Goal: Transaction & Acquisition: Subscribe to service/newsletter

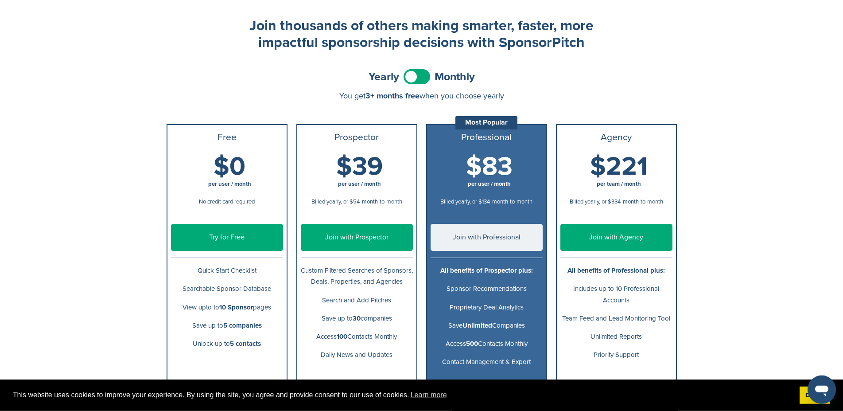
scroll to position [45, 0]
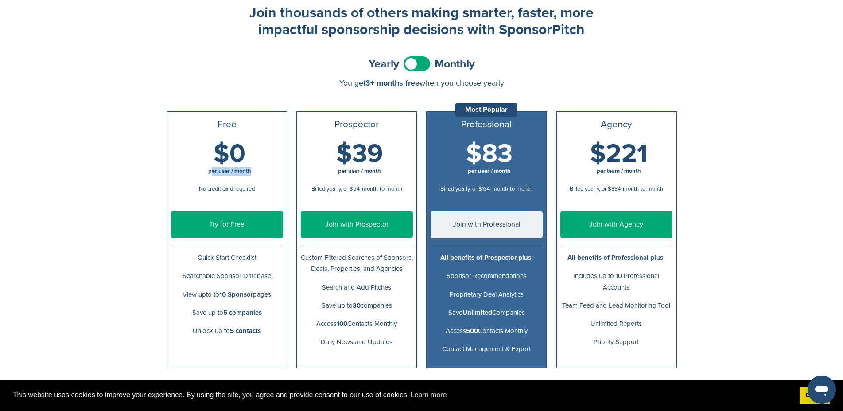
drag, startPoint x: 211, startPoint y: 168, endPoint x: 255, endPoint y: 168, distance: 43.4
click at [255, 168] on span "per user / month" at bounding box center [230, 171] width 112 height 9
click at [255, 169] on span "per user / month" at bounding box center [230, 171] width 112 height 9
drag, startPoint x: 198, startPoint y: 190, endPoint x: 242, endPoint y: 186, distance: 43.6
click at [242, 186] on span "No credit card required" at bounding box center [227, 188] width 56 height 7
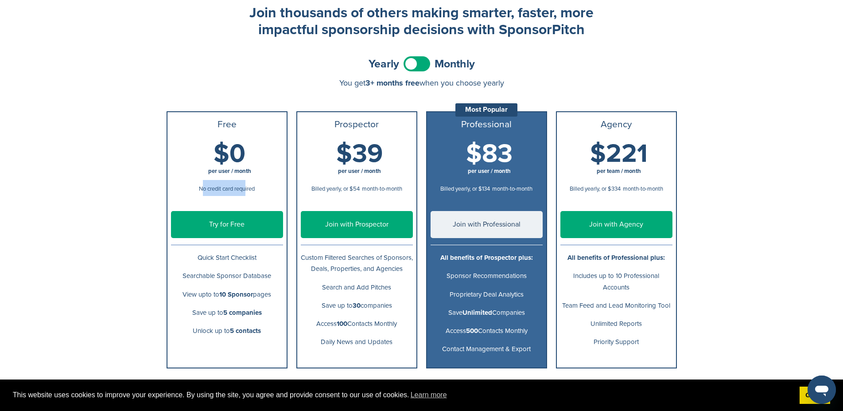
click at [242, 186] on span "No credit card required" at bounding box center [227, 188] width 56 height 7
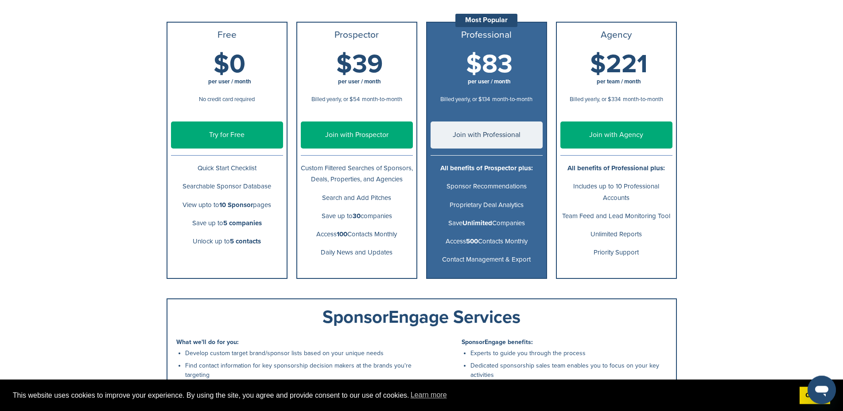
scroll to position [136, 0]
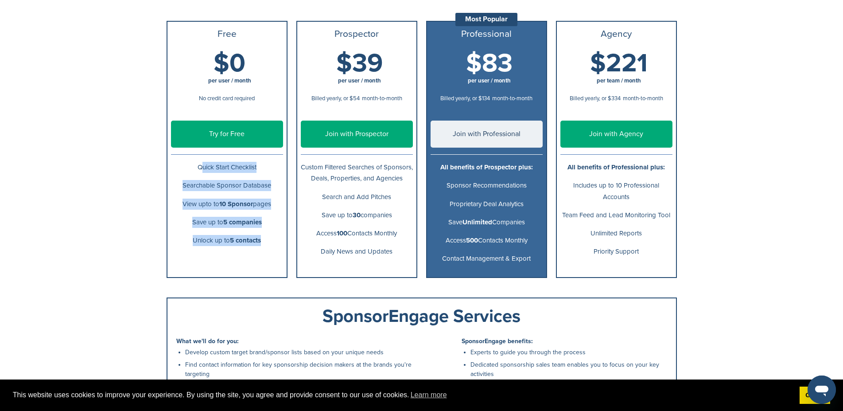
drag, startPoint x: 204, startPoint y: 170, endPoint x: 266, endPoint y: 248, distance: 99.3
click at [266, 248] on ul "Free $0 per user / month No credit card required Try for Free Quick Start Check…" at bounding box center [227, 149] width 121 height 257
click at [266, 247] on li "Unlock up to 5 contacts" at bounding box center [226, 240] width 119 height 18
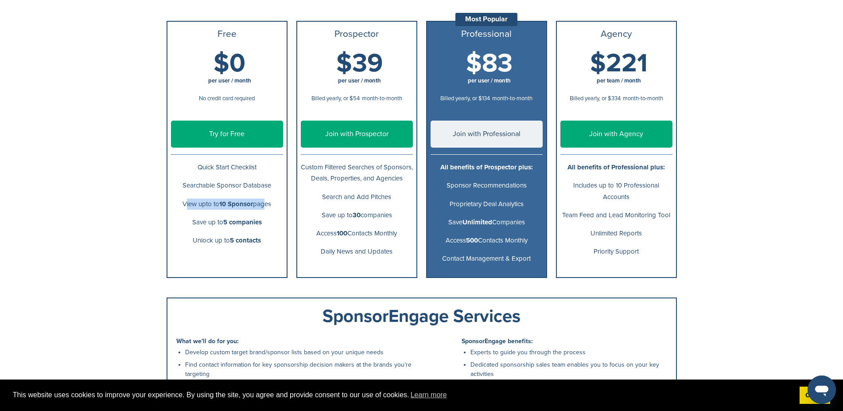
drag, startPoint x: 182, startPoint y: 206, endPoint x: 262, endPoint y: 206, distance: 80.2
click at [262, 206] on p "View upto to 10 Sponsor pages" at bounding box center [227, 203] width 112 height 11
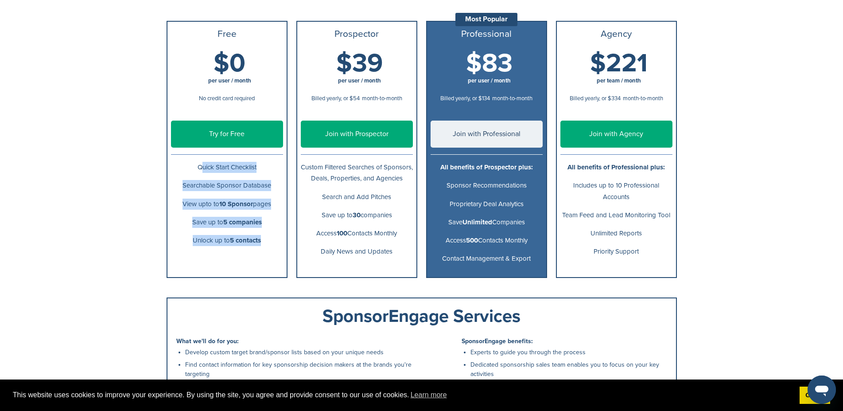
drag, startPoint x: 263, startPoint y: 244, endPoint x: 186, endPoint y: 173, distance: 104.7
click at [186, 173] on ul "Free $0 per user / month No credit card required Try for Free Quick Start Check…" at bounding box center [227, 149] width 121 height 257
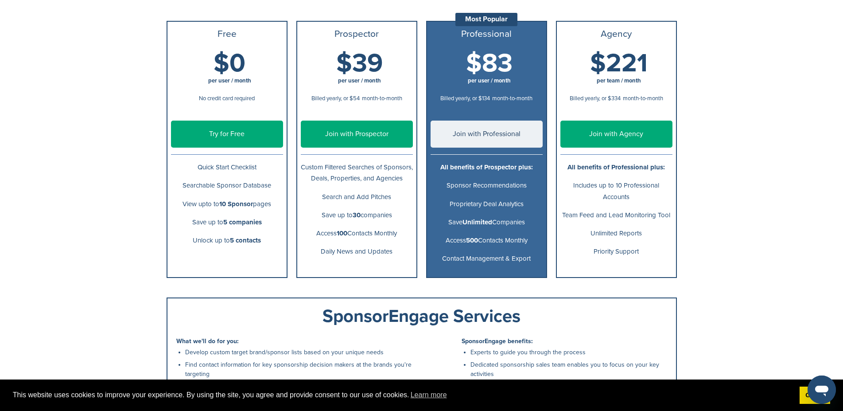
click at [186, 173] on p "Quick Start Checklist" at bounding box center [227, 167] width 112 height 11
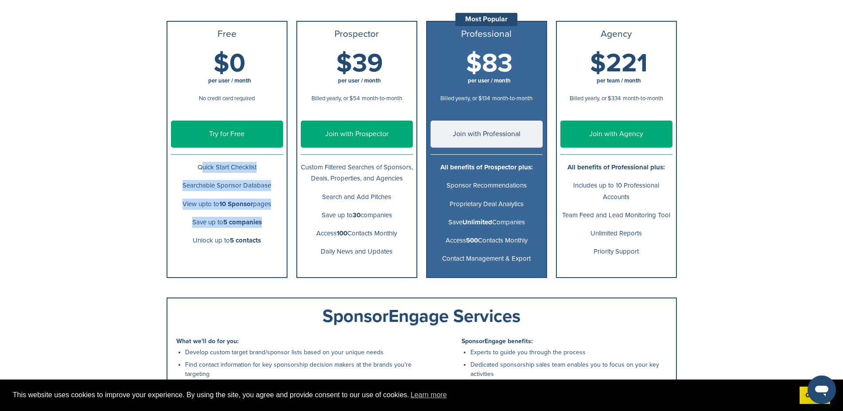
drag, startPoint x: 186, startPoint y: 173, endPoint x: 229, endPoint y: 229, distance: 70.9
click at [229, 229] on ul "Free $0 per user / month No credit card required Try for Free Quick Start Check…" at bounding box center [227, 149] width 121 height 257
drag, startPoint x: 241, startPoint y: 226, endPoint x: 300, endPoint y: 190, distance: 69.2
click at [242, 226] on p "Save up to 5 companies" at bounding box center [227, 222] width 112 height 11
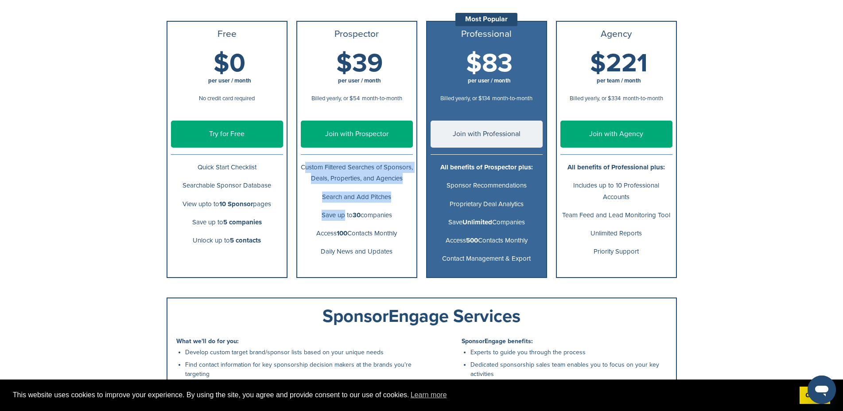
drag, startPoint x: 312, startPoint y: 171, endPoint x: 338, endPoint y: 221, distance: 57.2
click at [338, 221] on ul "Prospector $39 per user / month Billed yearly, or $54 month-to-month $54 per us…" at bounding box center [356, 149] width 121 height 257
click at [338, 221] on p "Save up to 30 companies" at bounding box center [357, 214] width 112 height 11
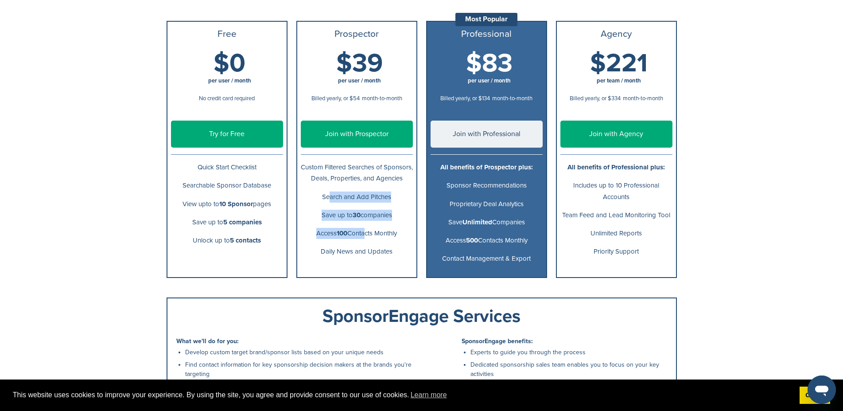
drag, startPoint x: 324, startPoint y: 206, endPoint x: 363, endPoint y: 236, distance: 48.7
click at [363, 236] on ul "Prospector $39 per user / month Billed yearly, or $54 month-to-month $54 per us…" at bounding box center [356, 149] width 121 height 257
click at [363, 236] on li "Access 100 Contacts Monthly" at bounding box center [356, 233] width 119 height 18
drag, startPoint x: 320, startPoint y: 228, endPoint x: 389, endPoint y: 231, distance: 69.6
click at [388, 221] on p "Save up to 30 companies" at bounding box center [357, 214] width 112 height 11
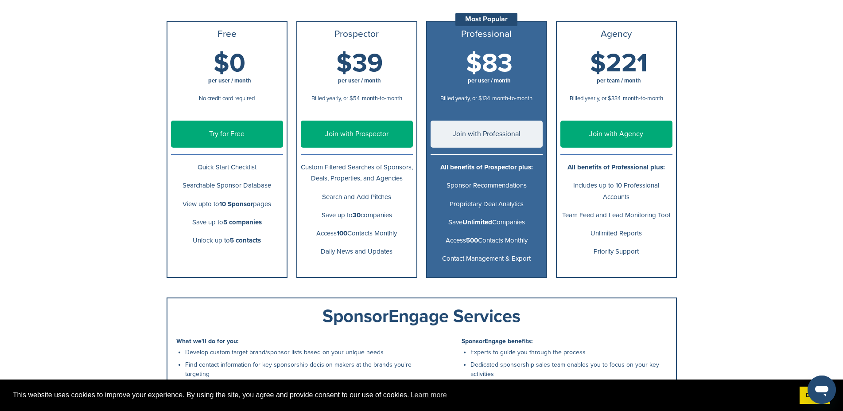
click at [389, 221] on p "Save up to 30 companies" at bounding box center [357, 214] width 112 height 11
drag, startPoint x: 406, startPoint y: 240, endPoint x: 338, endPoint y: 240, distance: 68.2
click at [338, 239] on p "Access 100 Contacts Monthly" at bounding box center [357, 233] width 112 height 11
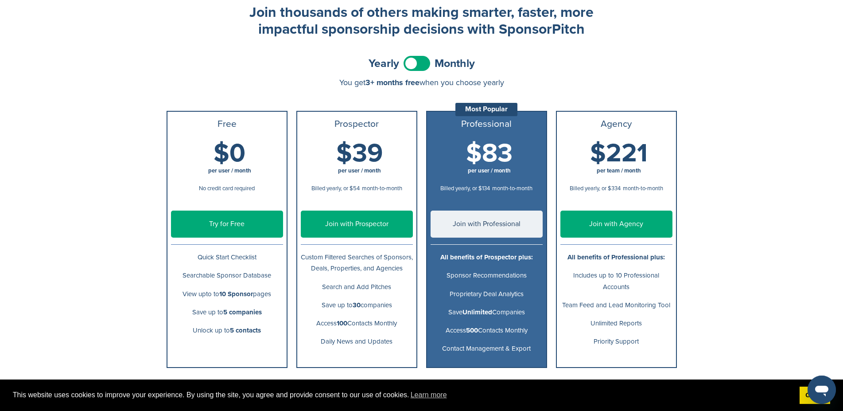
scroll to position [4, 0]
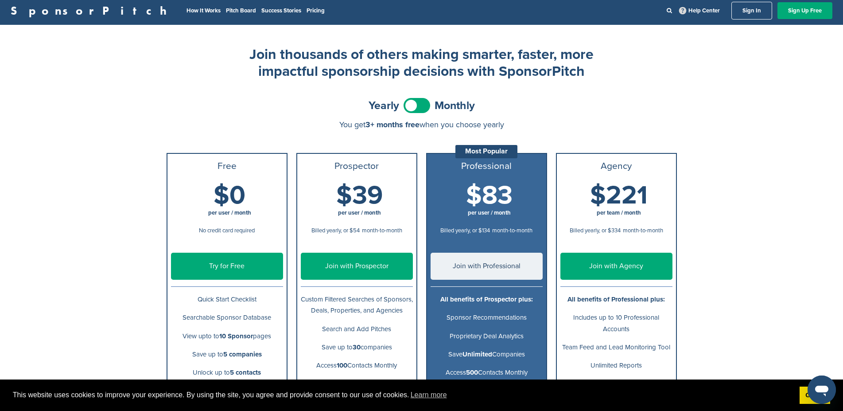
click at [233, 260] on link "Try for Free" at bounding box center [227, 265] width 112 height 27
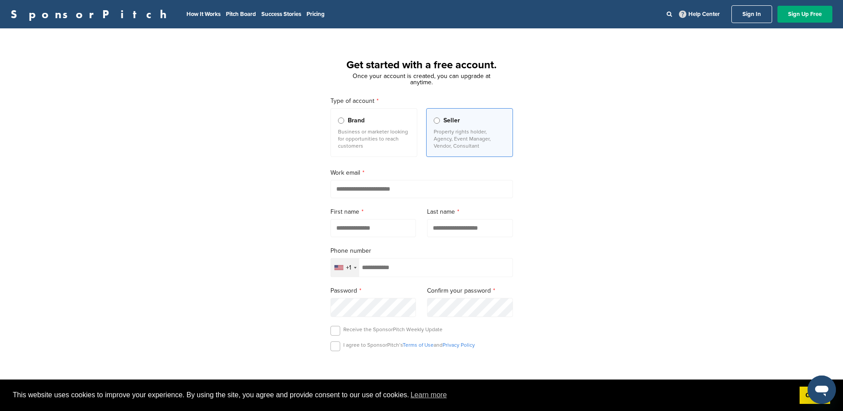
click at [361, 192] on input "email" at bounding box center [421, 189] width 182 height 18
type input "**********"
type input "******"
type input "*****"
click at [341, 276] on div "+1" at bounding box center [345, 267] width 28 height 18
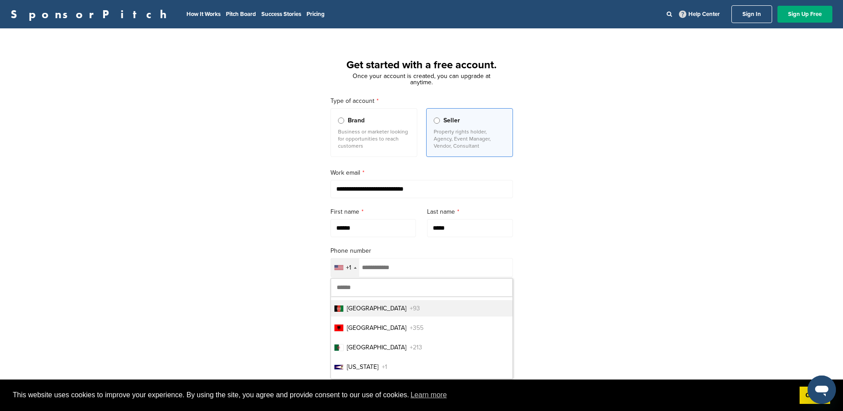
click at [335, 295] on input "text" at bounding box center [422, 287] width 182 height 18
type input "*"
type input "***"
click at [378, 315] on li "Spain +34" at bounding box center [422, 308] width 182 height 16
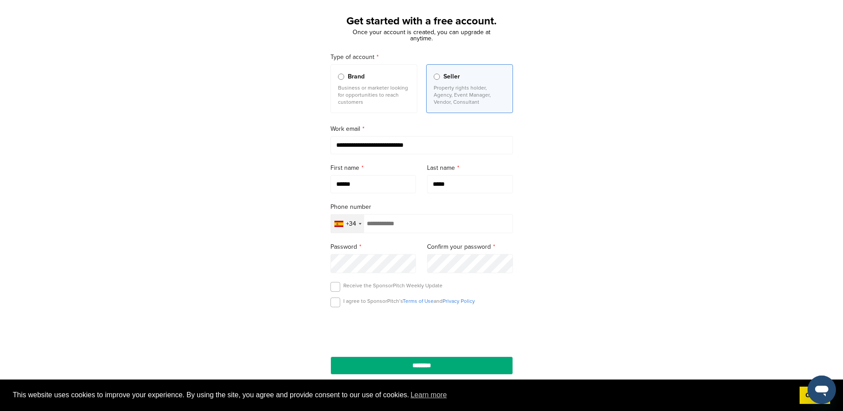
scroll to position [90, 0]
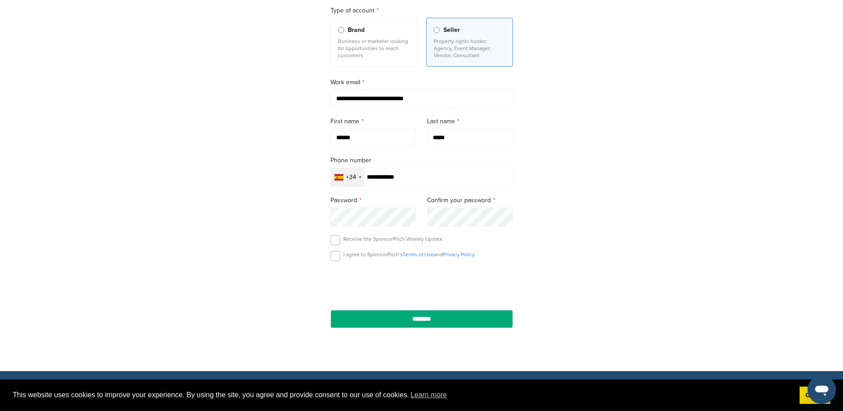
type input "**********"
click at [470, 208] on div "Confirm your password" at bounding box center [470, 210] width 86 height 31
click at [333, 239] on label at bounding box center [335, 240] width 10 height 10
click at [333, 258] on label at bounding box center [335, 256] width 10 height 10
click at [419, 315] on input "********" at bounding box center [421, 319] width 182 height 18
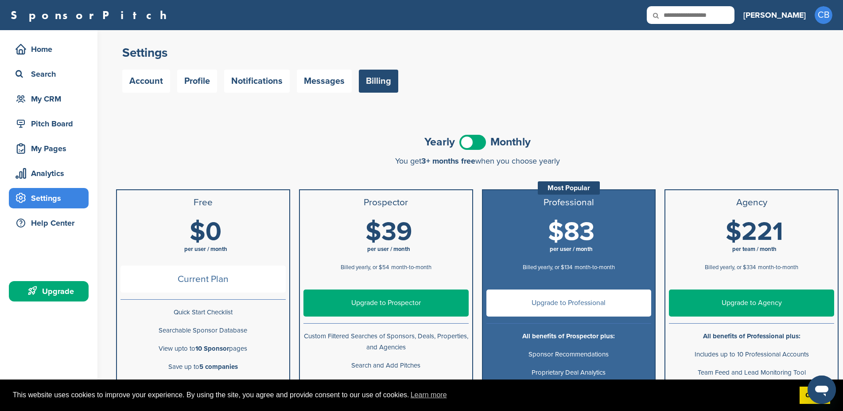
click at [787, 12] on h3 "Carlos" at bounding box center [774, 15] width 62 height 12
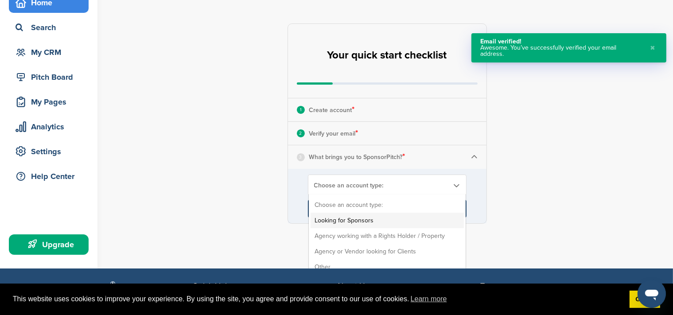
click at [370, 217] on li "Looking for Sponsors" at bounding box center [386, 221] width 153 height 16
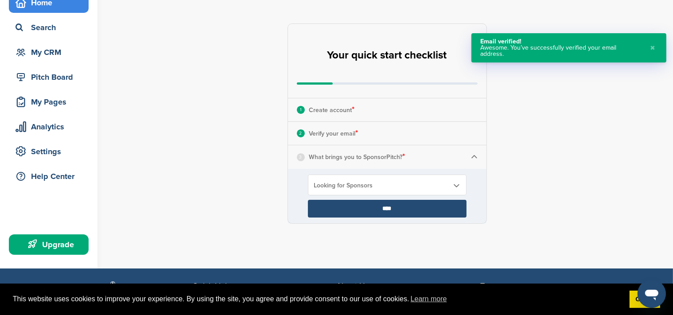
click at [383, 213] on input "****" at bounding box center [387, 209] width 159 height 18
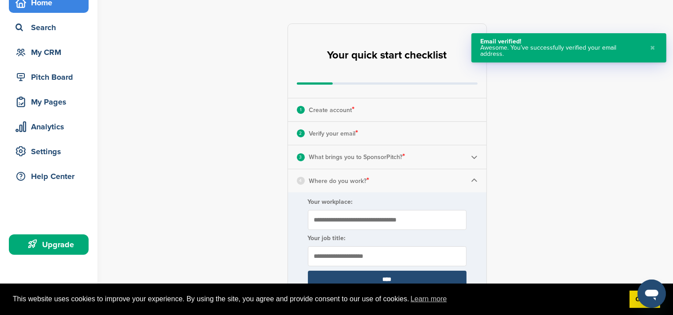
click at [391, 208] on form "Your workplace: Your job title: ****" at bounding box center [387, 243] width 198 height 102
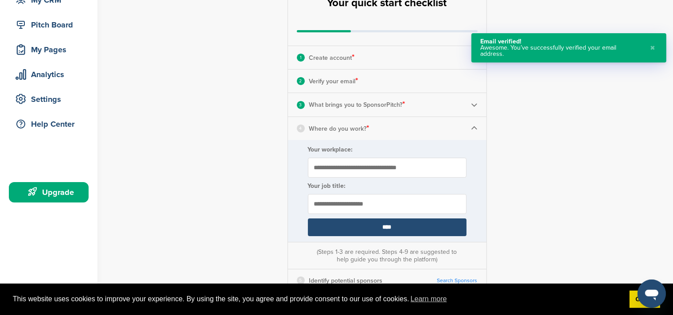
scroll to position [93, 0]
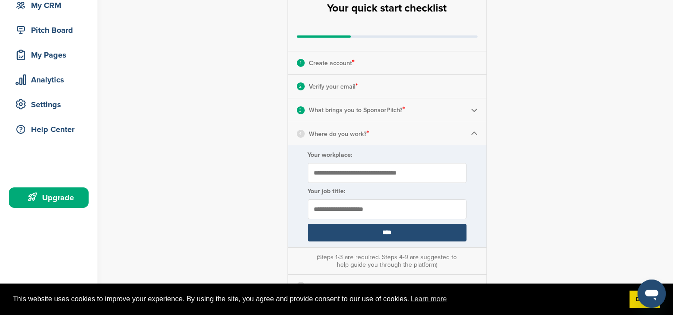
click at [343, 167] on input "Your workplace:" at bounding box center [387, 173] width 159 height 20
click at [357, 174] on input "Your workplace:" at bounding box center [387, 173] width 159 height 20
type input "**********"
click at [363, 208] on input "text" at bounding box center [387, 209] width 159 height 20
type input "*********"
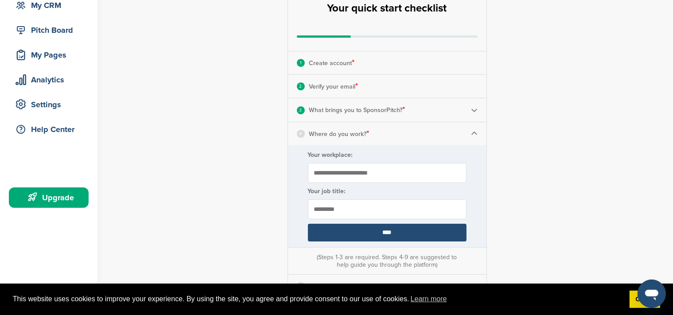
click at [377, 229] on input "****" at bounding box center [387, 233] width 159 height 18
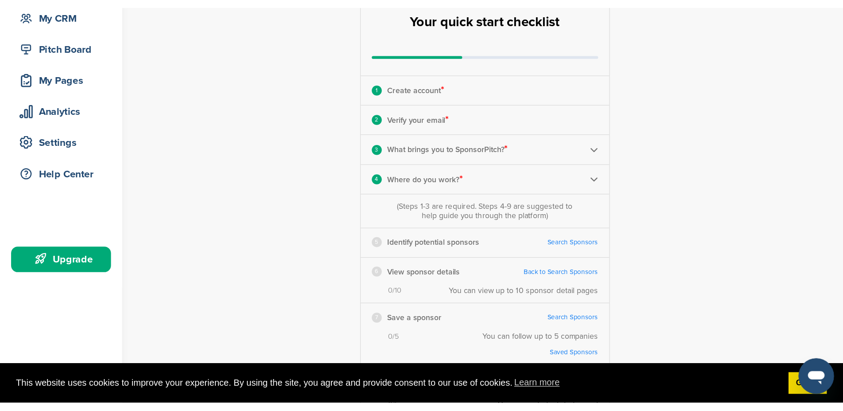
scroll to position [187, 0]
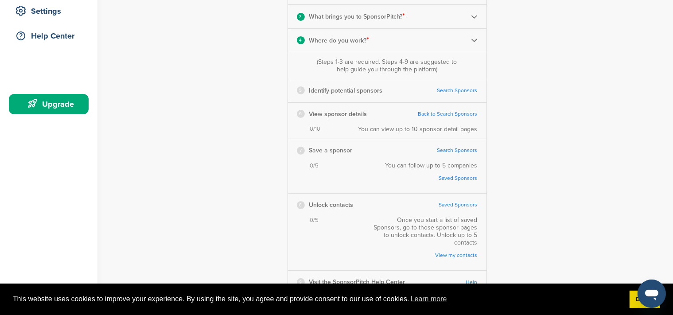
click at [444, 89] on link "Search Sponsors" at bounding box center [457, 90] width 40 height 7
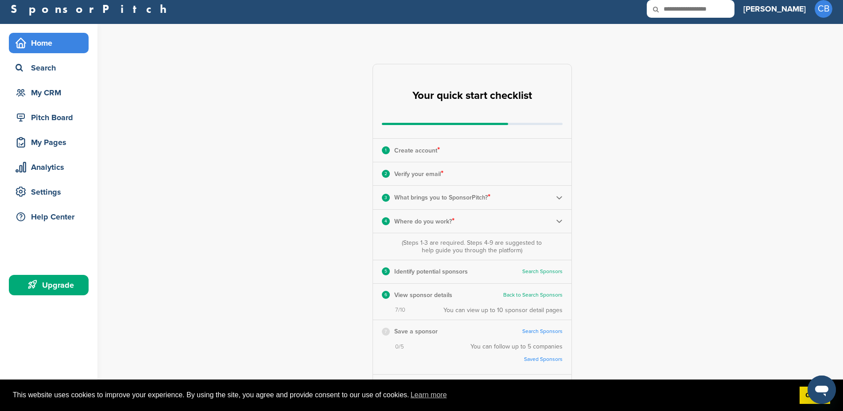
scroll to position [0, 0]
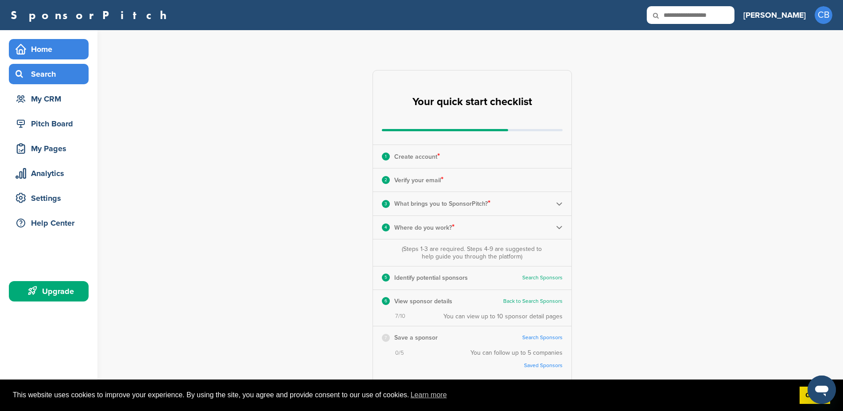
click at [65, 77] on div "Search" at bounding box center [50, 74] width 75 height 16
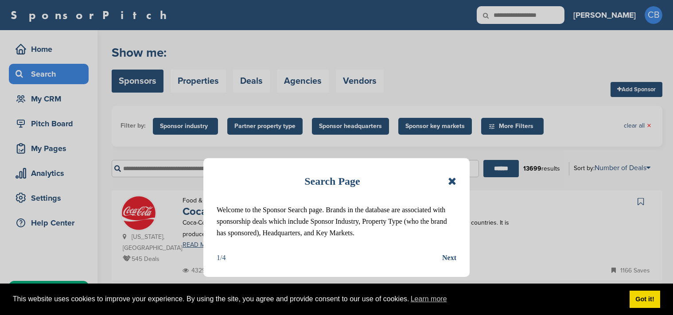
click at [371, 240] on div "Search Page Welcome to the Sponsor Search page. Brands in the database are asso…" at bounding box center [336, 217] width 266 height 119
click at [405, 212] on p "Welcome to the Sponsor Search page. Brands in the database are associated with …" at bounding box center [337, 221] width 240 height 35
click at [454, 254] on div "Next" at bounding box center [449, 258] width 14 height 12
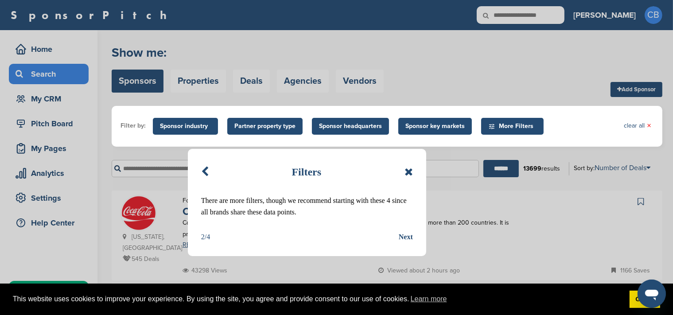
click at [411, 240] on div "Next" at bounding box center [406, 237] width 14 height 12
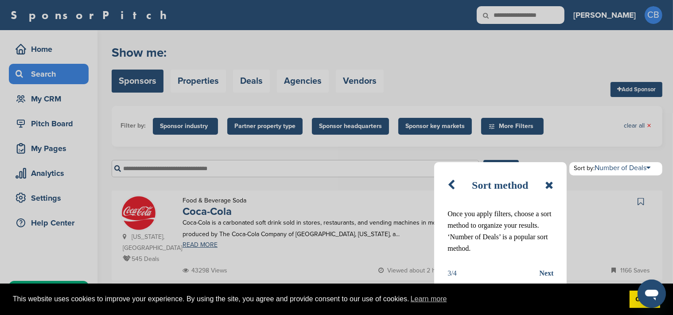
click at [543, 272] on div "Next" at bounding box center [546, 274] width 14 height 12
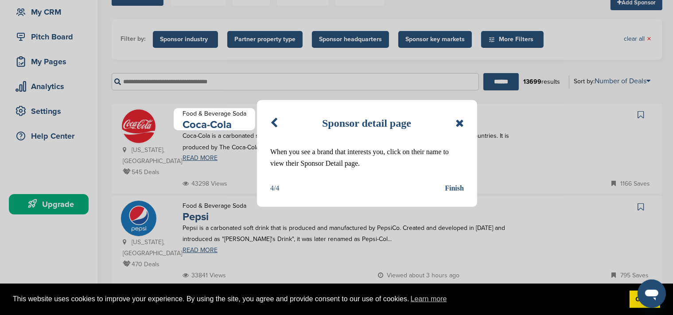
scroll to position [93, 0]
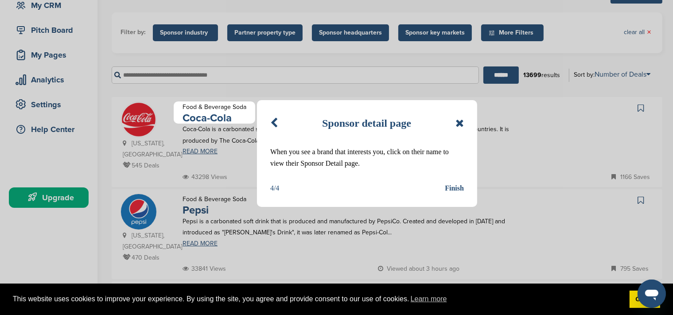
click at [452, 189] on div "Finish" at bounding box center [454, 188] width 19 height 12
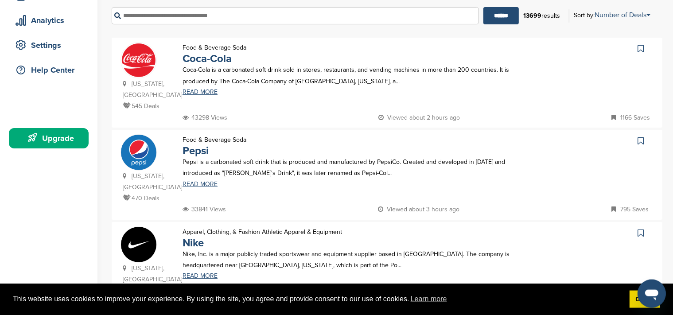
scroll to position [140, 0]
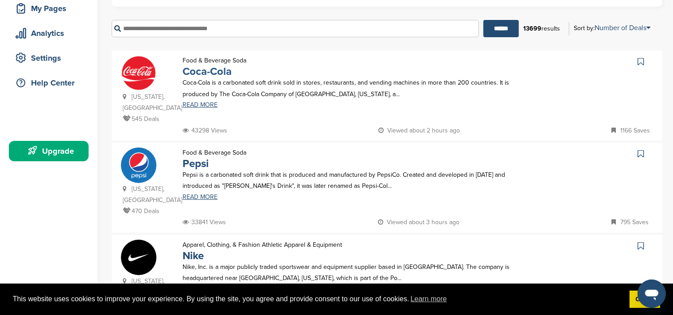
click at [209, 70] on link "Coca-Cola" at bounding box center [206, 71] width 49 height 13
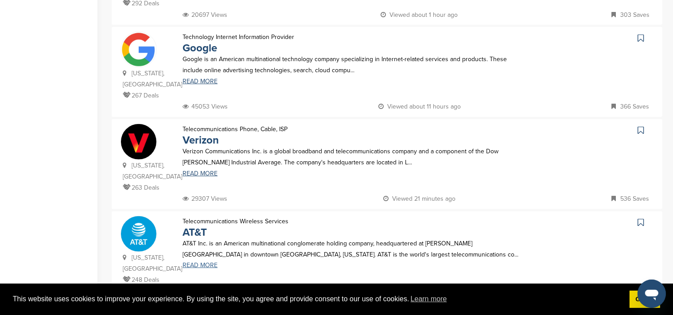
scroll to position [950, 0]
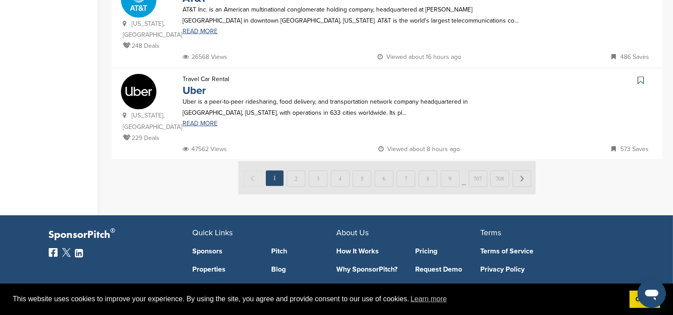
click at [300, 161] on img at bounding box center [386, 177] width 297 height 33
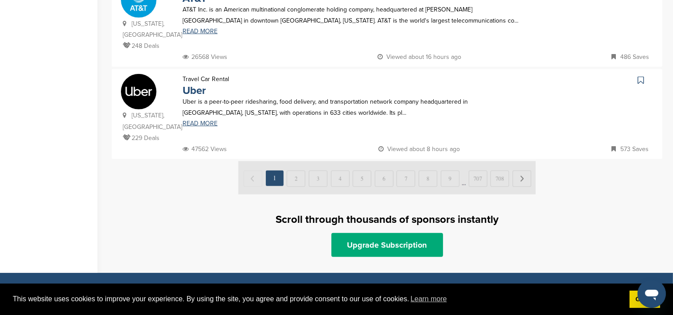
click at [296, 161] on img at bounding box center [386, 177] width 297 height 33
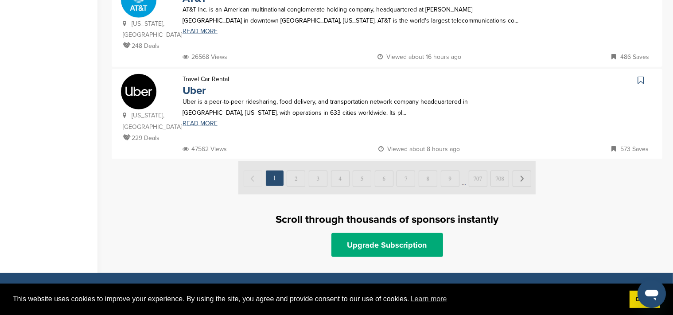
click at [296, 161] on img at bounding box center [386, 177] width 297 height 33
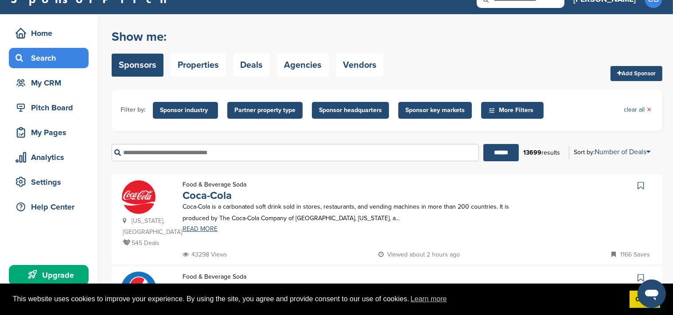
scroll to position [14, 0]
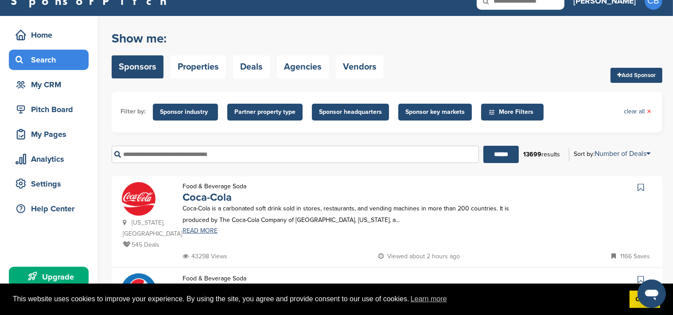
click at [198, 109] on span "Sponsor industry" at bounding box center [185, 112] width 51 height 10
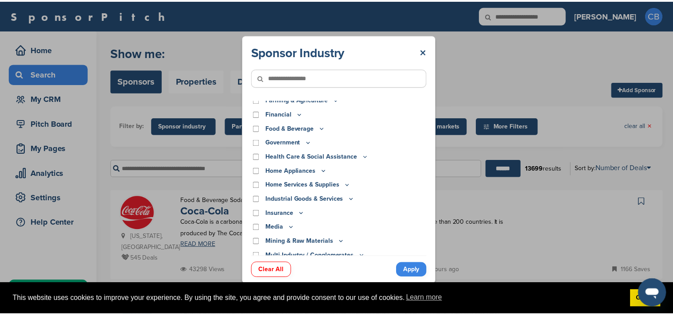
scroll to position [0, 0]
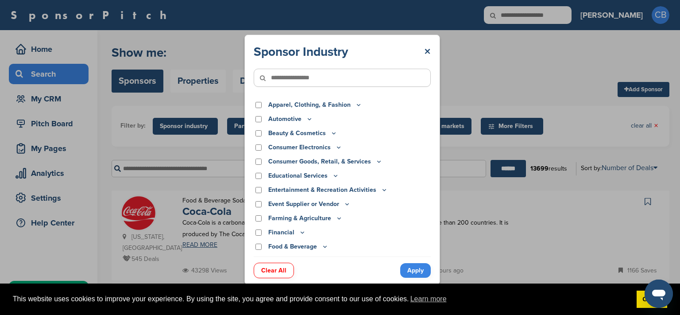
click at [255, 103] on div "Apparel, Clothing, & Fashion" at bounding box center [342, 105] width 177 height 10
click at [256, 104] on div "Apparel, Clothing, & Fashion" at bounding box center [342, 105] width 177 height 10
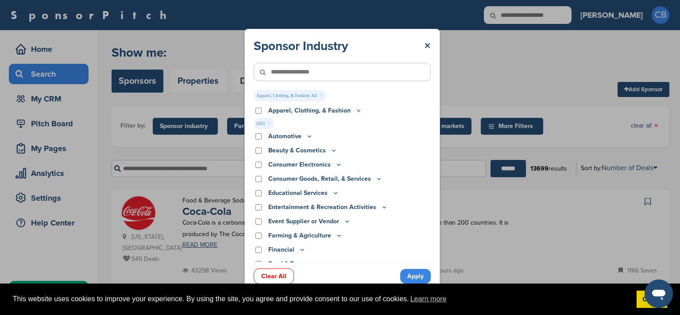
click at [259, 107] on div "Sponsor Industry × Apparel, Clothing, & Fashion: All × Apparel, Clothing, & Fas…" at bounding box center [342, 150] width 177 height 224
click at [414, 281] on link "Apply" at bounding box center [415, 276] width 31 height 15
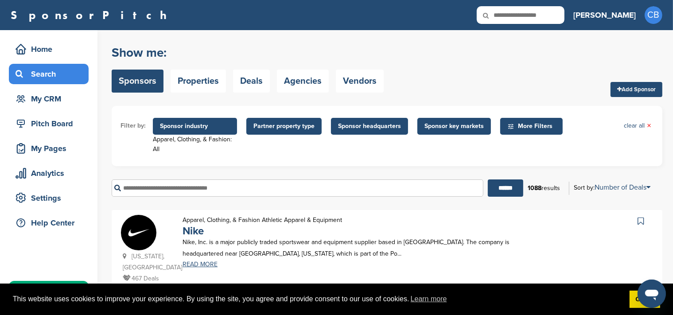
drag, startPoint x: 378, startPoint y: 124, endPoint x: 392, endPoint y: 126, distance: 14.7
click at [378, 125] on span "Sponsor headquarters" at bounding box center [369, 126] width 63 height 10
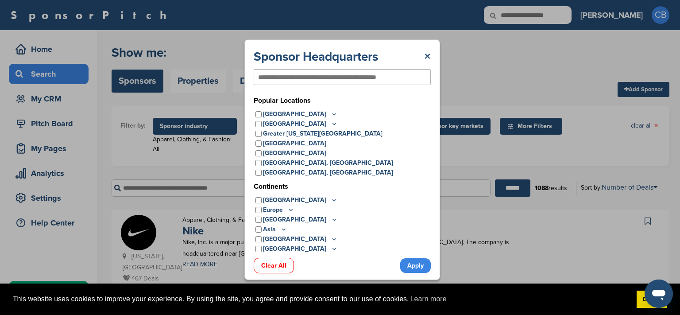
scroll to position [2, 0]
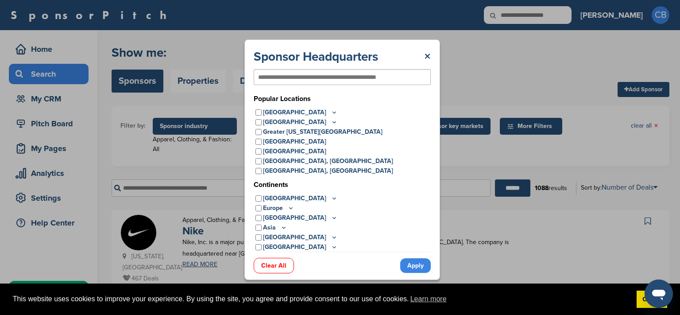
click at [293, 208] on div "Europe" at bounding box center [342, 208] width 177 height 10
click at [291, 208] on icon at bounding box center [291, 208] width 3 height 1
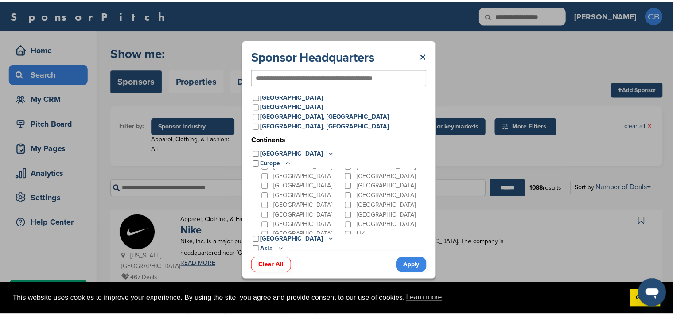
scroll to position [89, 0]
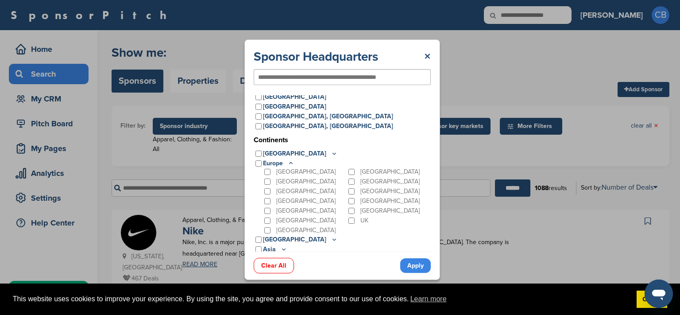
click at [281, 213] on p "[GEOGRAPHIC_DATA]" at bounding box center [305, 211] width 59 height 10
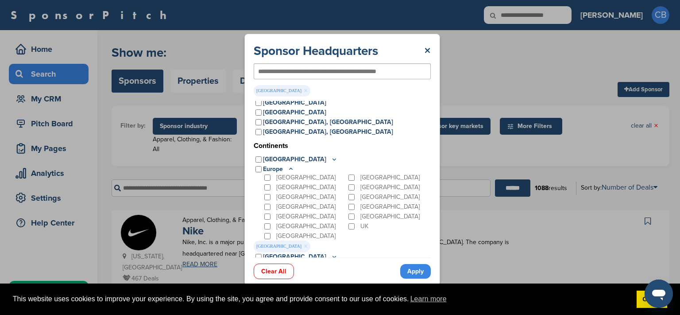
click at [416, 270] on link "Apply" at bounding box center [415, 271] width 31 height 15
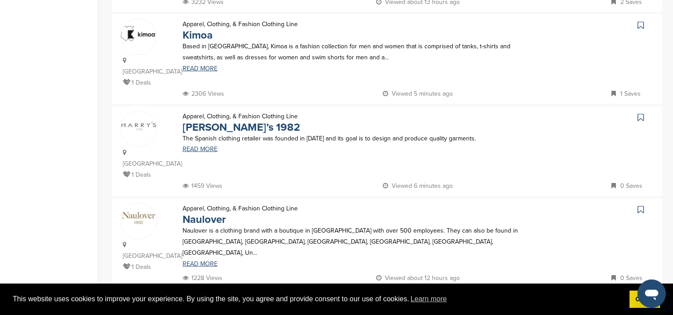
scroll to position [795, 0]
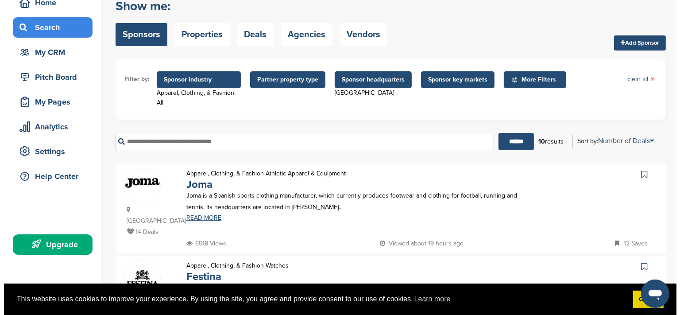
scroll to position [0, 0]
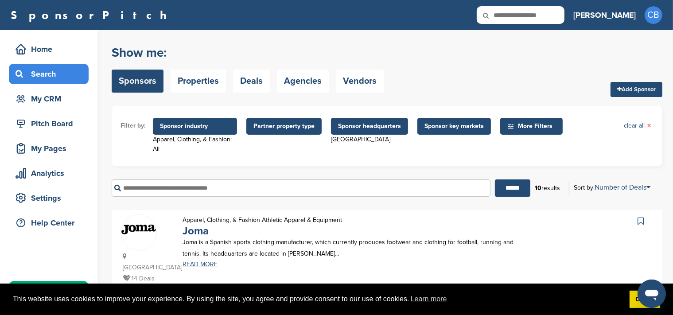
click at [189, 121] on span "Sponsor industry" at bounding box center [195, 126] width 84 height 17
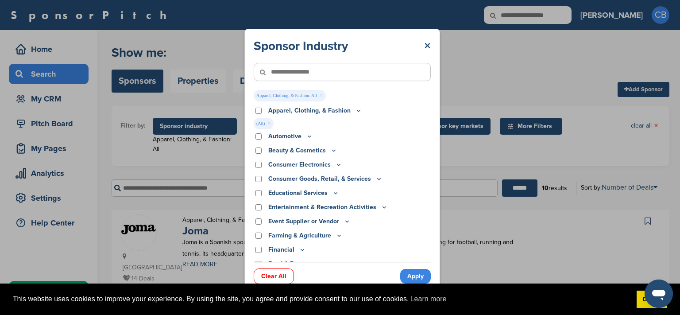
click at [262, 112] on div "Apparel, Clothing, & Fashion" at bounding box center [342, 111] width 177 height 10
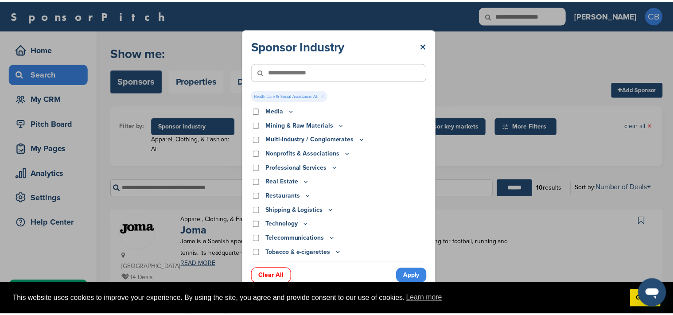
scroll to position [264, 0]
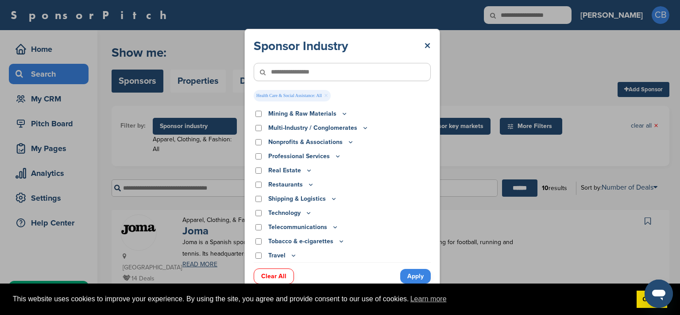
drag, startPoint x: 409, startPoint y: 280, endPoint x: 348, endPoint y: 199, distance: 102.1
click at [410, 279] on link "Apply" at bounding box center [415, 276] width 31 height 15
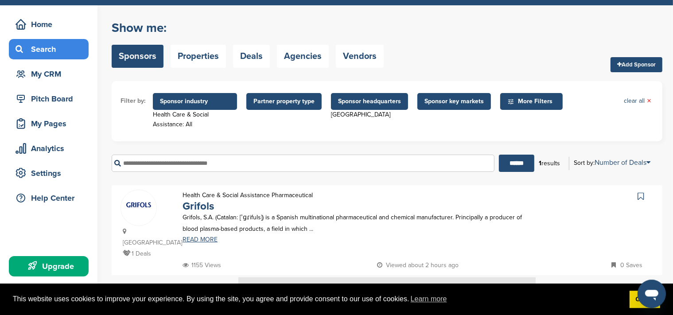
scroll to position [0, 0]
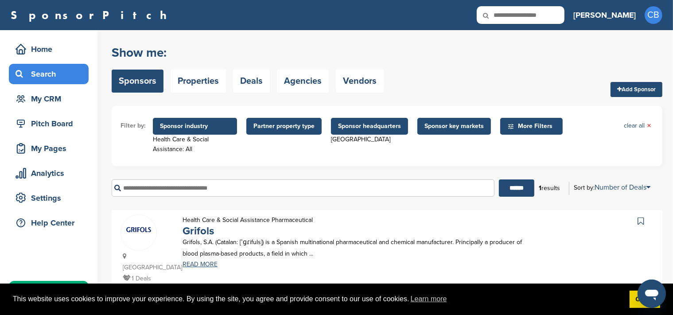
click at [147, 81] on link "Sponsors" at bounding box center [138, 81] width 52 height 23
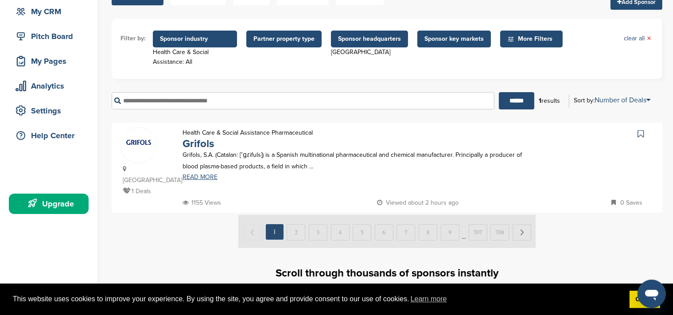
scroll to position [93, 0]
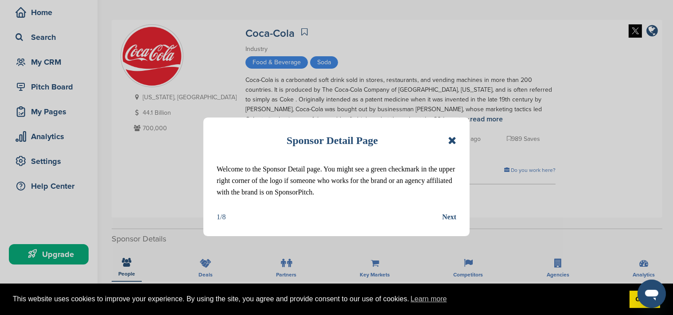
scroll to position [47, 0]
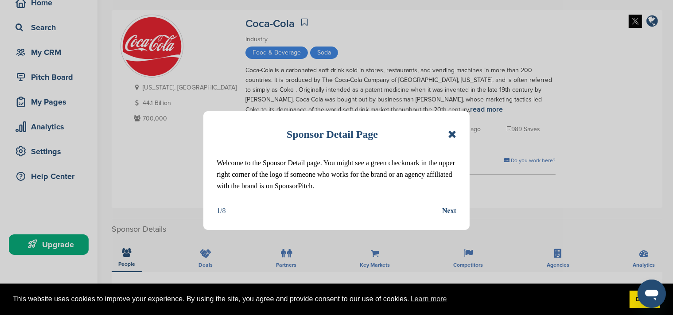
click at [450, 213] on div "Next" at bounding box center [449, 211] width 14 height 12
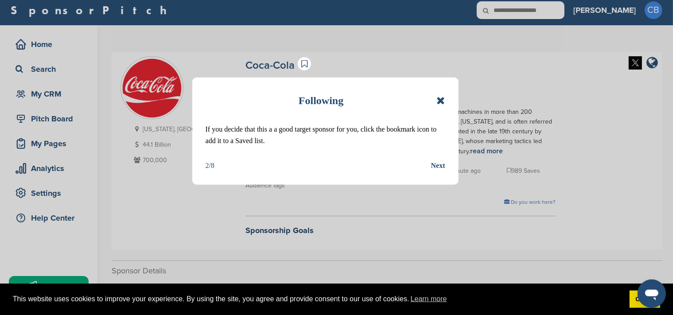
scroll to position [0, 0]
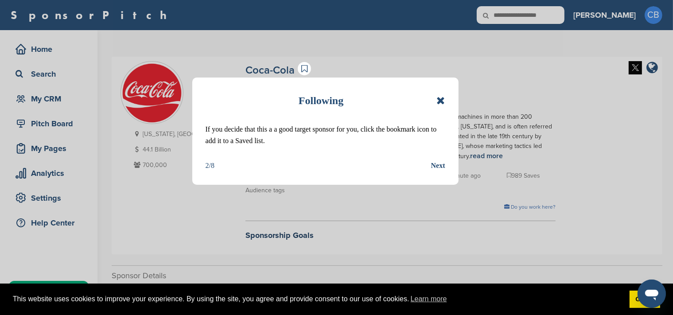
click at [436, 165] on div "Next" at bounding box center [438, 166] width 14 height 12
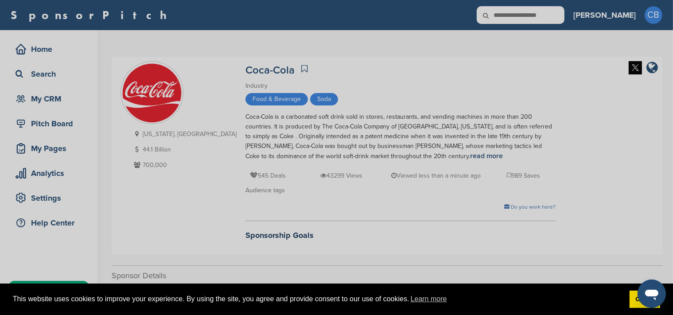
click at [243, 70] on div "Detail tabs Helpful tabs to check out are People, Key Markets, Competitors, Age…" at bounding box center [336, 157] width 673 height 315
click at [251, 70] on div "Detail tabs Helpful tabs to check out are People, Key Markets, Competitors, Age…" at bounding box center [336, 157] width 673 height 315
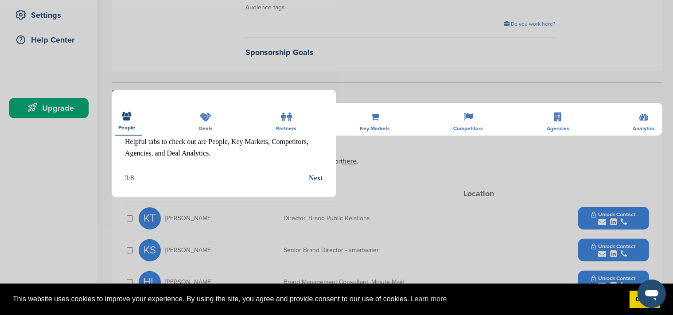
scroll to position [234, 0]
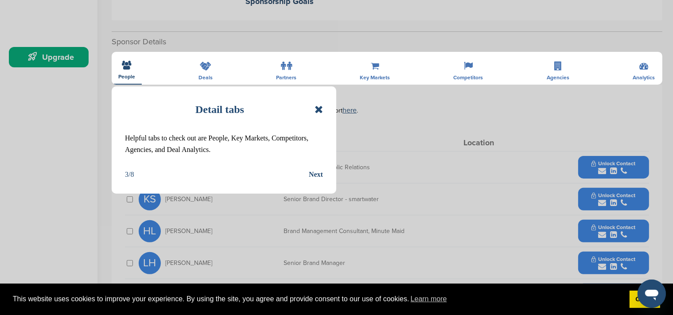
click at [316, 175] on div "Next" at bounding box center [316, 175] width 14 height 12
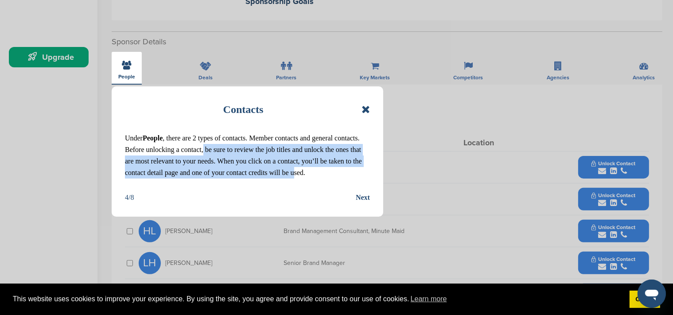
drag, startPoint x: 203, startPoint y: 151, endPoint x: 293, endPoint y: 171, distance: 92.1
click at [293, 171] on p "Under People , there are 2 types of contacts. Member contacts and general conta…" at bounding box center [247, 155] width 245 height 46
drag, startPoint x: 307, startPoint y: 173, endPoint x: 228, endPoint y: 150, distance: 82.6
click at [228, 150] on p "Under People , there are 2 types of contacts. Member contacts and general conta…" at bounding box center [247, 155] width 245 height 46
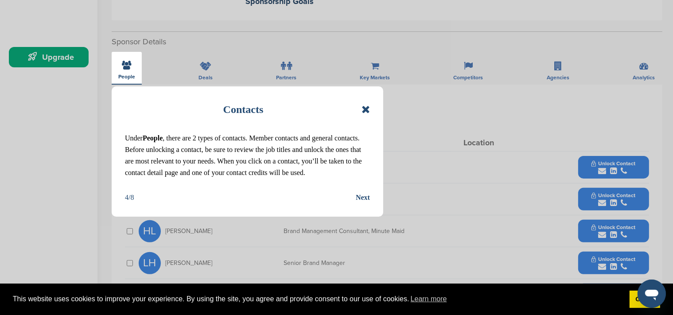
click at [227, 150] on p "Under People , there are 2 types of contacts. Member contacts and general conta…" at bounding box center [247, 155] width 245 height 46
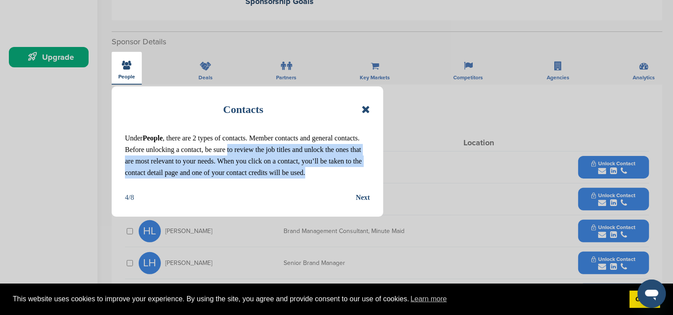
drag, startPoint x: 227, startPoint y: 150, endPoint x: 310, endPoint y: 178, distance: 88.1
click at [310, 178] on p "Under People , there are 2 types of contacts. Member contacts and general conta…" at bounding box center [247, 155] width 245 height 46
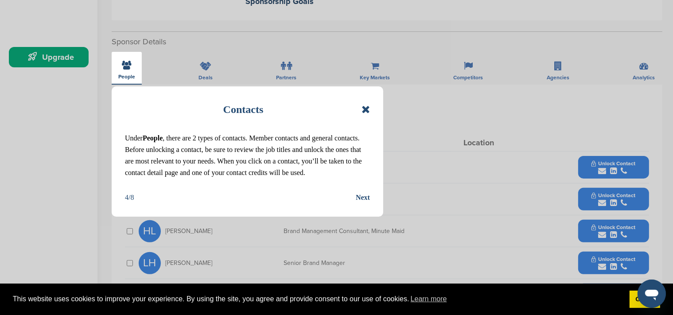
click at [310, 178] on p "Under People , there are 2 types of contacts. Member contacts and general conta…" at bounding box center [247, 155] width 245 height 46
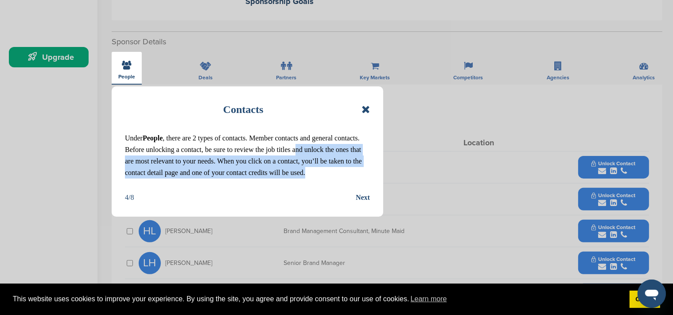
drag, startPoint x: 295, startPoint y: 151, endPoint x: 309, endPoint y: 173, distance: 25.7
click at [309, 173] on p "Under People , there are 2 types of contacts. Member contacts and general conta…" at bounding box center [247, 155] width 245 height 46
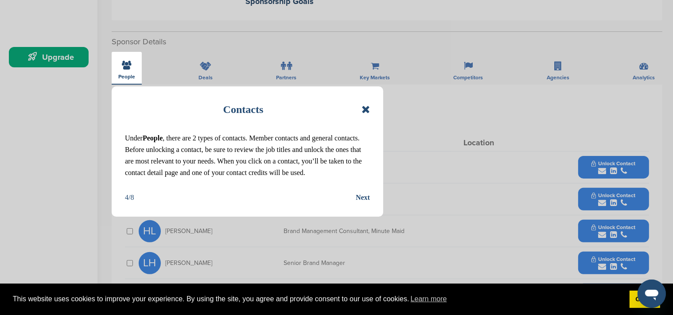
click at [309, 173] on p "Under People , there are 2 types of contacts. Member contacts and general conta…" at bounding box center [247, 155] width 245 height 46
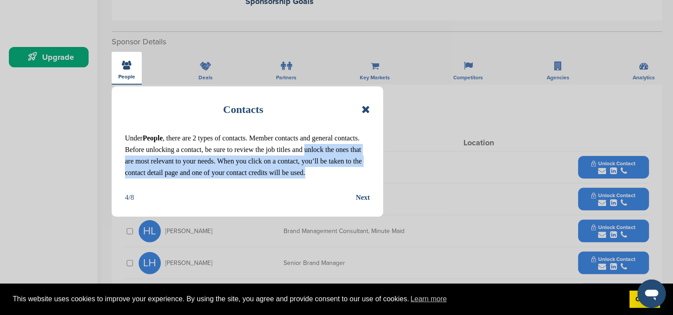
drag, startPoint x: 309, startPoint y: 173, endPoint x: 307, endPoint y: 155, distance: 17.4
click at [307, 155] on p "Under People , there are 2 types of contacts. Member contacts and general conta…" at bounding box center [247, 155] width 245 height 46
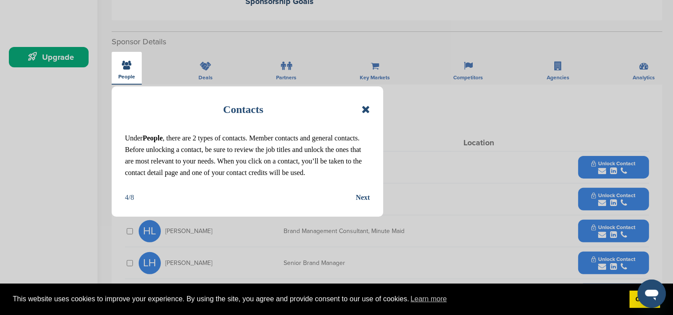
click at [306, 155] on p "Under People , there are 2 types of contacts. Member contacts and general conta…" at bounding box center [247, 155] width 245 height 46
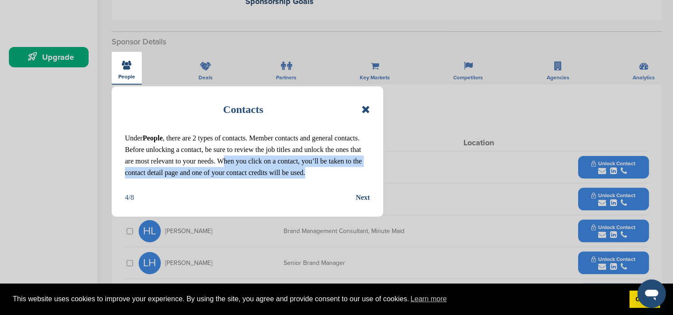
drag, startPoint x: 222, startPoint y: 162, endPoint x: 310, endPoint y: 171, distance: 88.5
click at [310, 171] on p "Under People , there are 2 types of contacts. Member contacts and general conta…" at bounding box center [247, 155] width 245 height 46
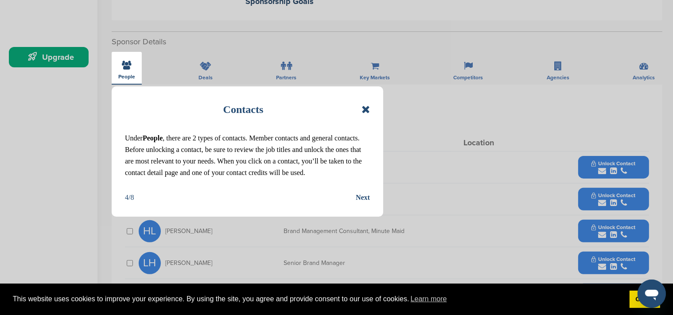
click at [310, 171] on p "Under People , there are 2 types of contacts. Member contacts and general conta…" at bounding box center [247, 155] width 245 height 46
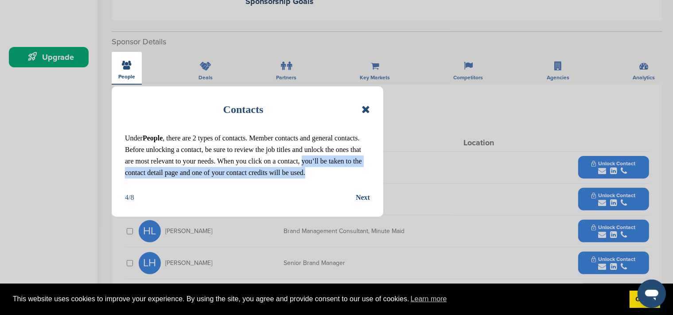
drag, startPoint x: 310, startPoint y: 171, endPoint x: 305, endPoint y: 164, distance: 8.2
click at [305, 164] on p "Under People , there are 2 types of contacts. Member contacts and general conta…" at bounding box center [247, 155] width 245 height 46
drag, startPoint x: 305, startPoint y: 164, endPoint x: 309, endPoint y: 173, distance: 10.1
click at [309, 173] on p "Under People , there are 2 types of contacts. Member contacts and general conta…" at bounding box center [247, 155] width 245 height 46
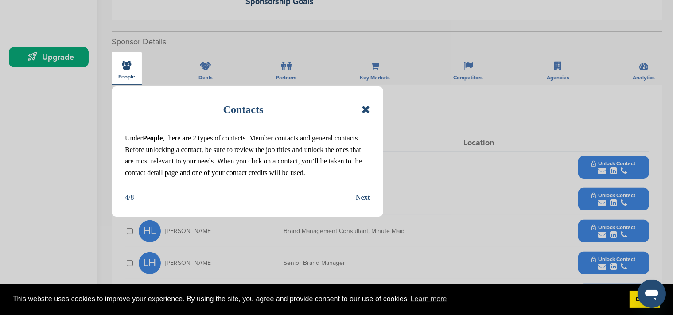
click at [309, 173] on p "Under People , there are 2 types of contacts. Member contacts and general conta…" at bounding box center [247, 155] width 245 height 46
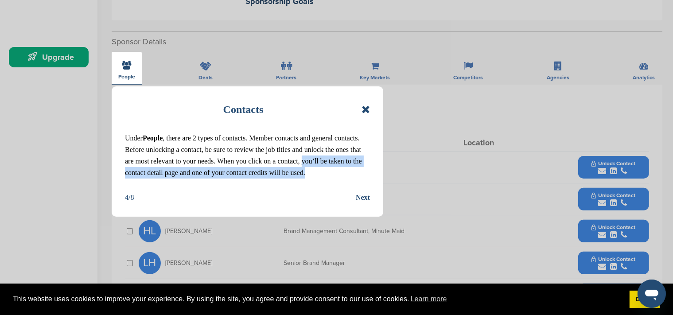
drag, startPoint x: 309, startPoint y: 173, endPoint x: 309, endPoint y: 161, distance: 12.0
click at [309, 161] on p "Under People , there are 2 types of contacts. Member contacts and general conta…" at bounding box center [247, 155] width 245 height 46
click at [311, 170] on p "Under People , there are 2 types of contacts. Member contacts and general conta…" at bounding box center [247, 155] width 245 height 46
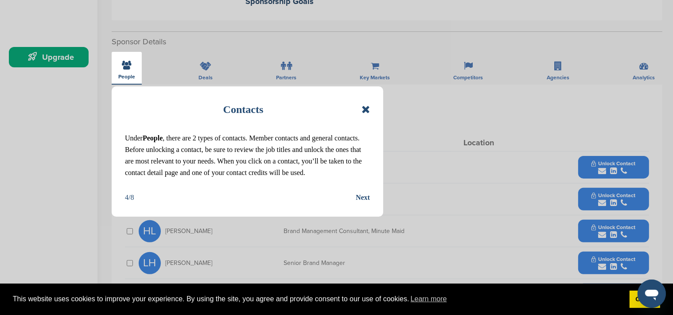
click at [311, 170] on p "Under People , there are 2 types of contacts. Member contacts and general conta…" at bounding box center [247, 155] width 245 height 46
click at [359, 195] on div "Next" at bounding box center [363, 198] width 14 height 12
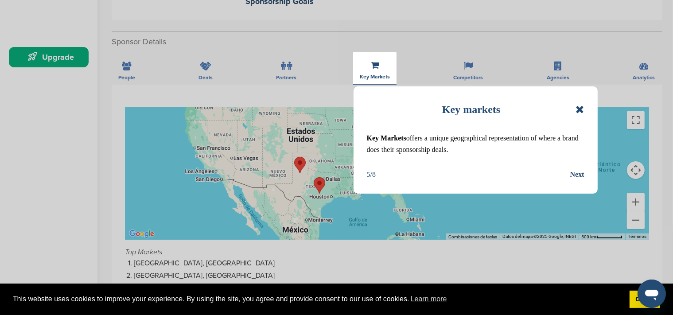
click at [582, 173] on div "Next" at bounding box center [577, 175] width 14 height 12
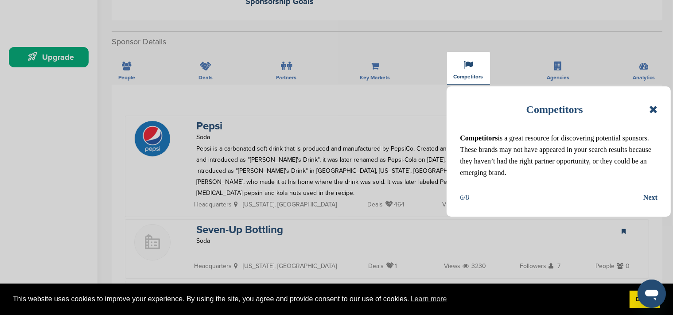
click at [651, 199] on div "Next" at bounding box center [650, 198] width 14 height 12
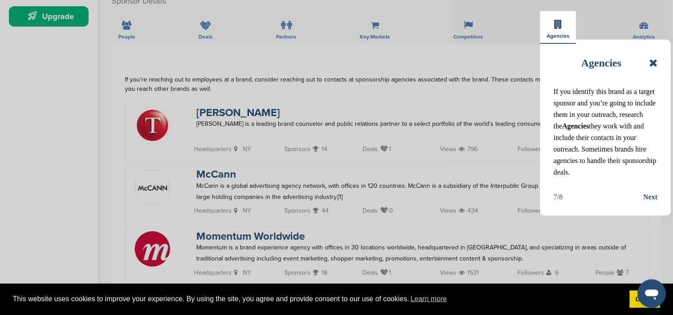
scroll to position [280, 0]
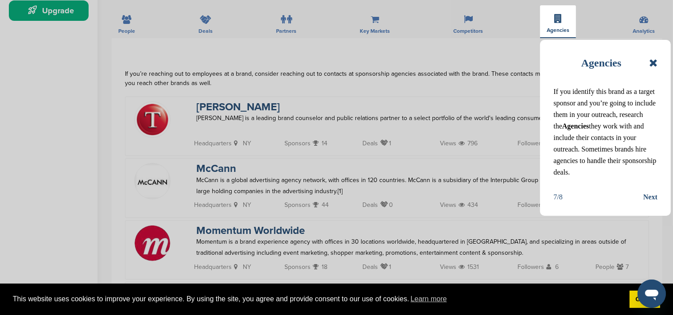
click at [653, 196] on div "Next" at bounding box center [650, 197] width 14 height 12
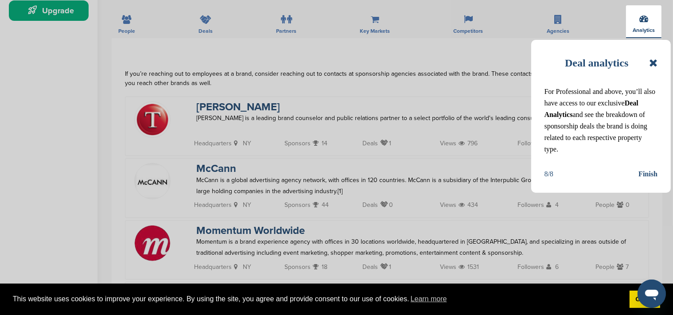
click at [647, 172] on div "Finish" at bounding box center [647, 174] width 19 height 12
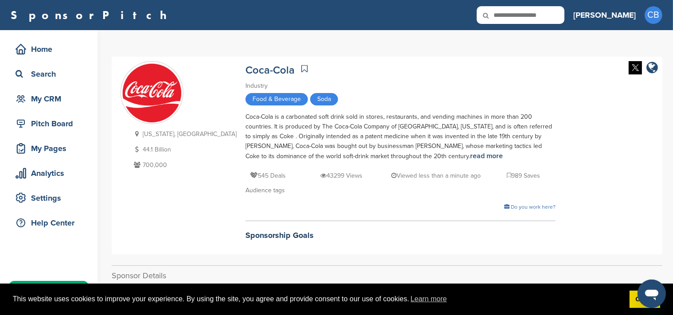
scroll to position [140, 0]
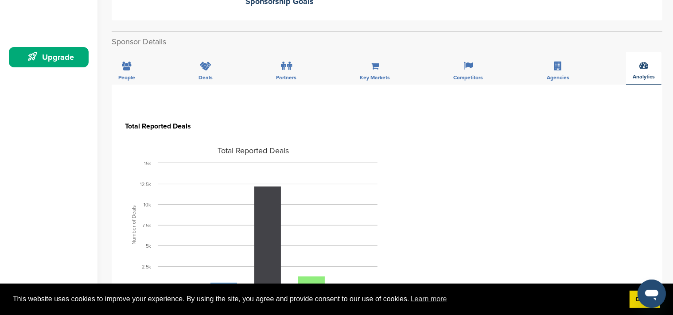
click at [657, 63] on div "Analytics" at bounding box center [643, 68] width 35 height 33
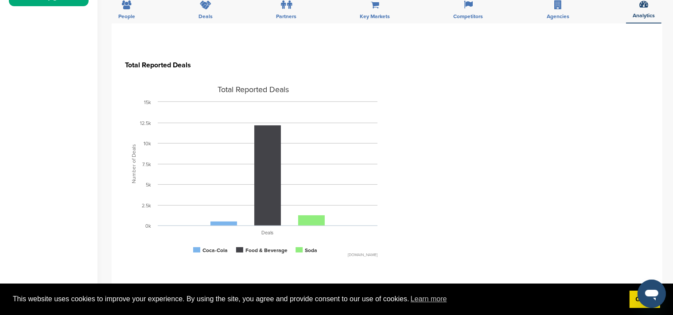
scroll to position [234, 0]
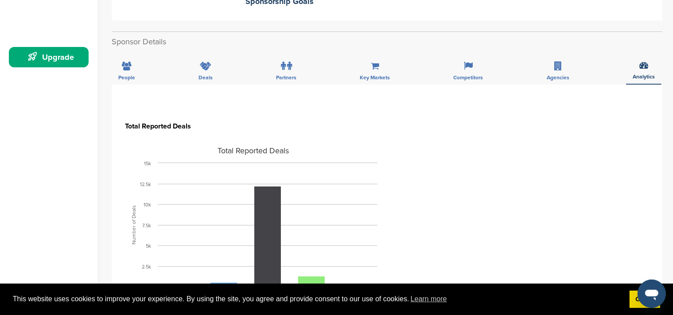
click at [135, 78] on span "Agencies" at bounding box center [126, 77] width 17 height 5
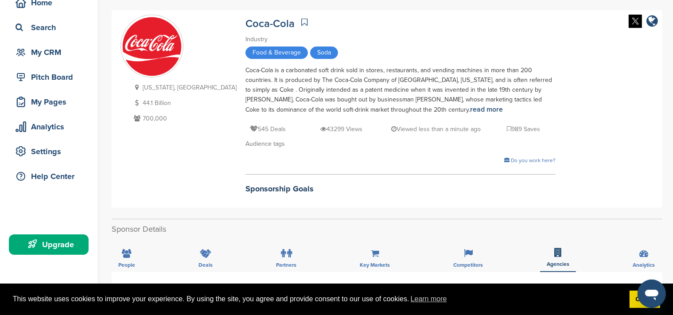
scroll to position [0, 0]
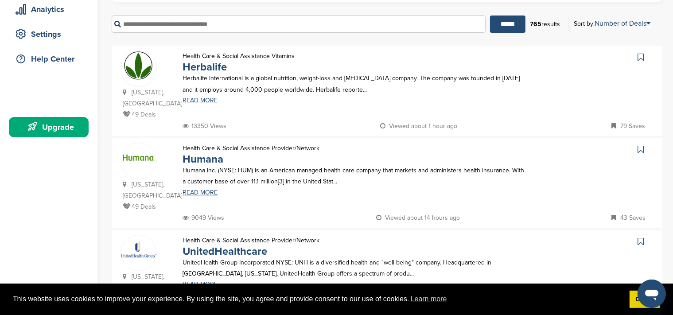
scroll to position [101, 0]
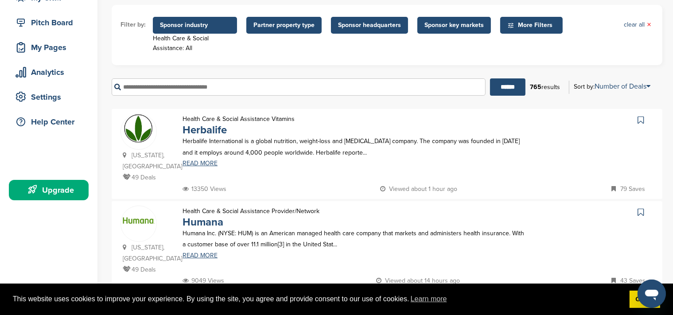
click at [140, 133] on img at bounding box center [138, 128] width 35 height 28
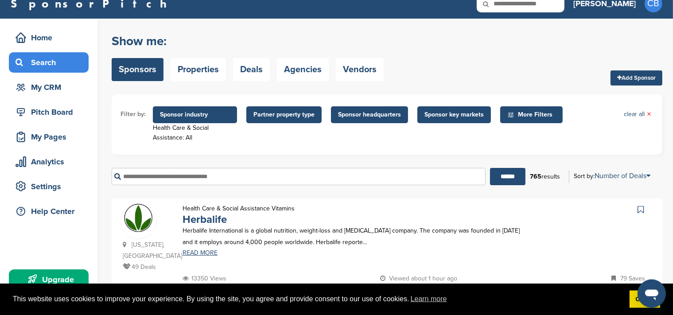
scroll to position [8, 0]
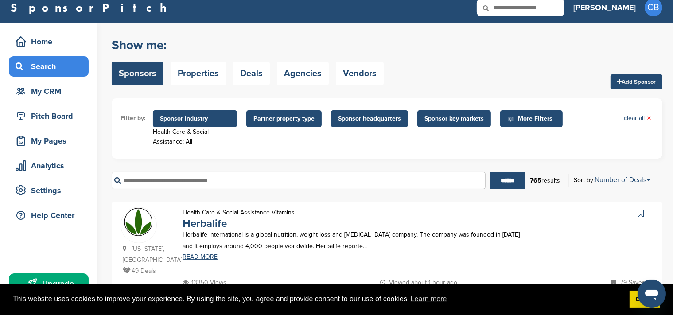
click at [369, 118] on span "Sponsor headquarters" at bounding box center [369, 119] width 63 height 10
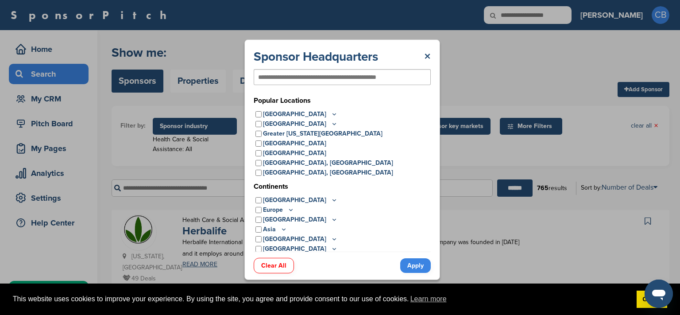
scroll to position [2, 0]
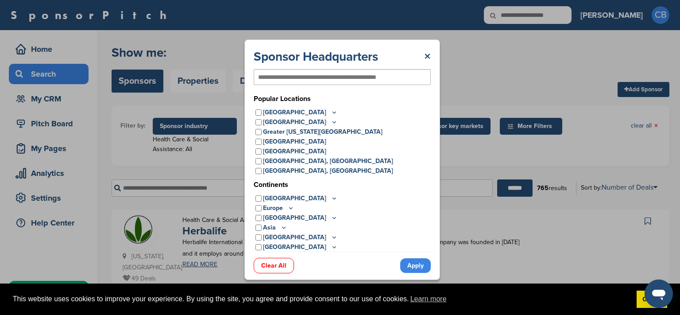
click at [282, 206] on p "Europe" at bounding box center [278, 208] width 31 height 10
click at [290, 208] on icon at bounding box center [291, 208] width 3 height 1
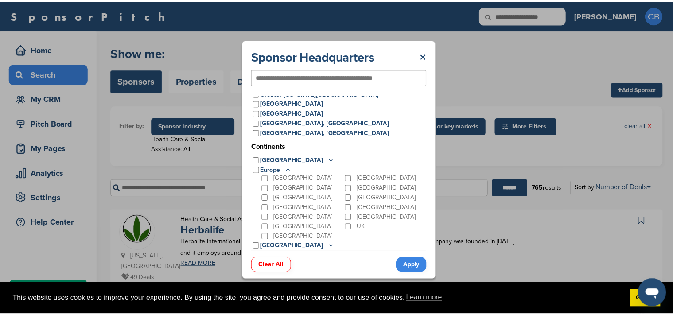
scroll to position [47, 0]
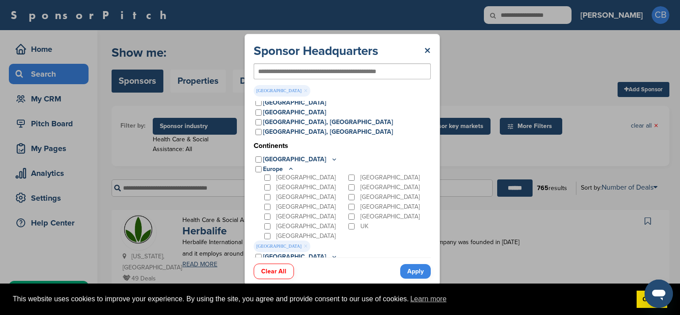
click at [421, 275] on link "Apply" at bounding box center [415, 271] width 31 height 15
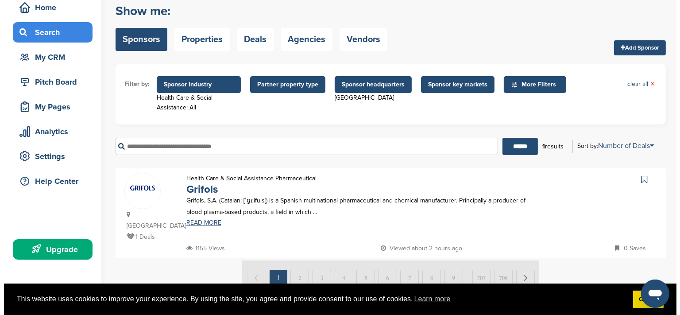
scroll to position [0, 0]
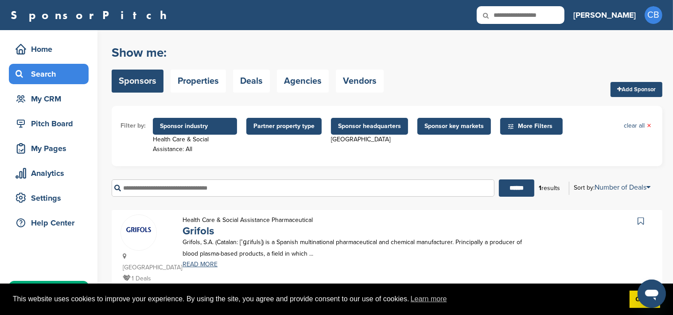
click at [174, 120] on span "Sponsor industry" at bounding box center [195, 126] width 84 height 17
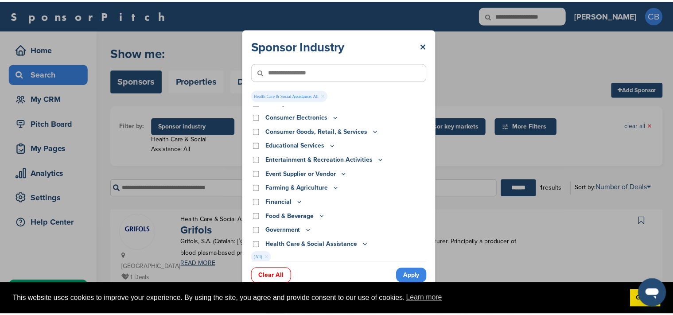
scroll to position [89, 0]
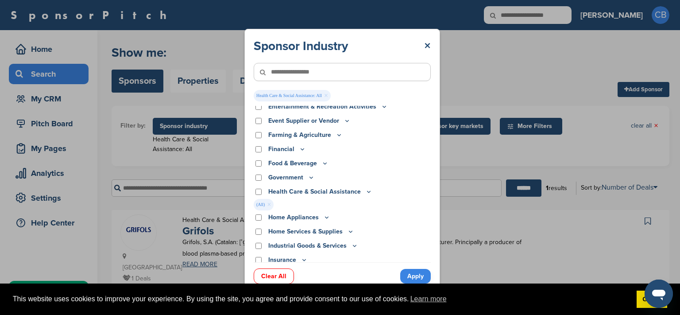
click at [251, 194] on div "Sponsor Industry × Health Care & Social Assistance: All × Apparel, Clothing, & …" at bounding box center [342, 160] width 196 height 262
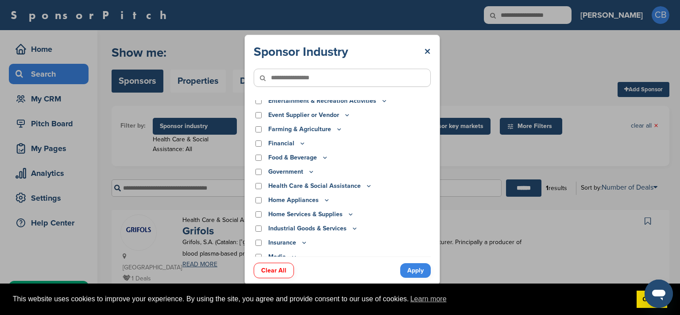
drag, startPoint x: 411, startPoint y: 270, endPoint x: 368, endPoint y: 229, distance: 60.1
click at [411, 271] on link "Apply" at bounding box center [415, 270] width 31 height 15
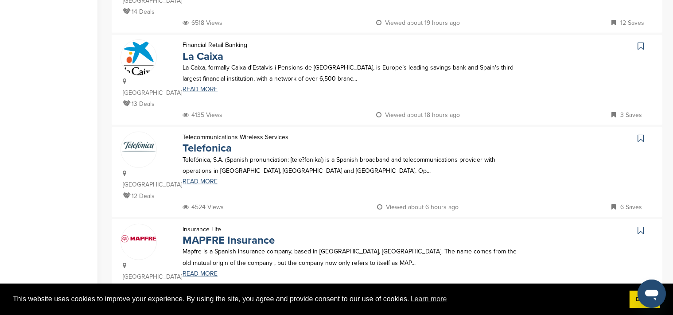
scroll to position [421, 0]
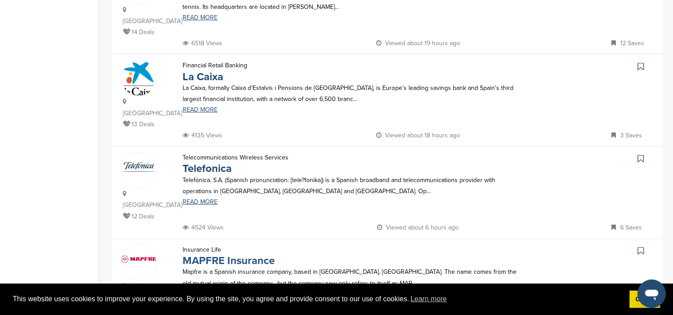
click at [236, 254] on link "MAPFRE Insurance" at bounding box center [228, 260] width 92 height 13
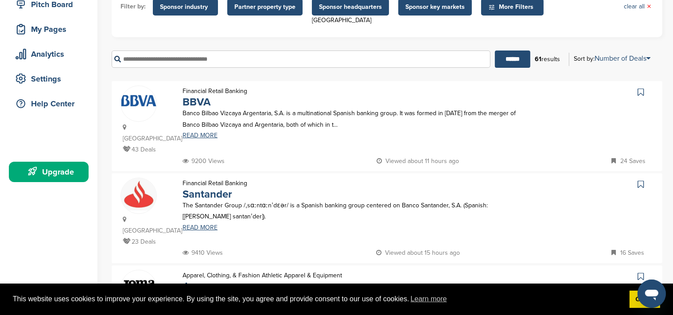
scroll to position [93, 0]
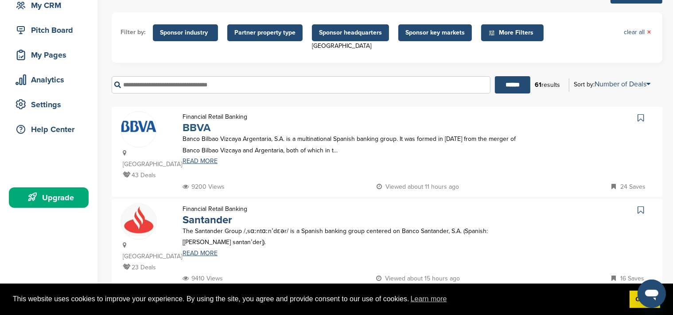
click at [198, 127] on link "BBVA" at bounding box center [196, 127] width 28 height 13
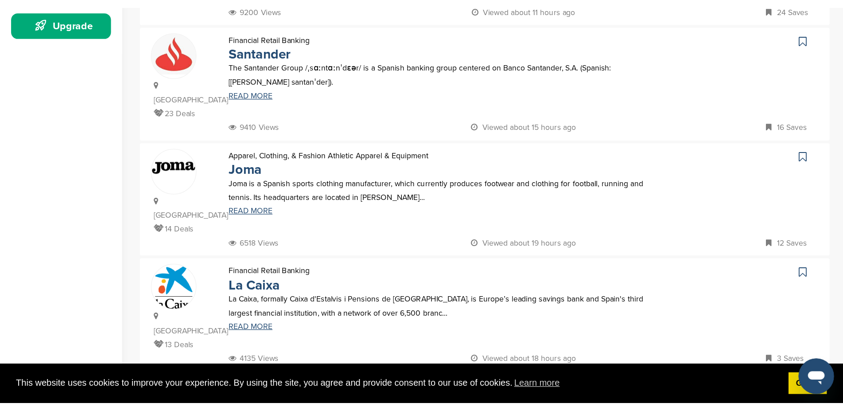
scroll to position [280, 0]
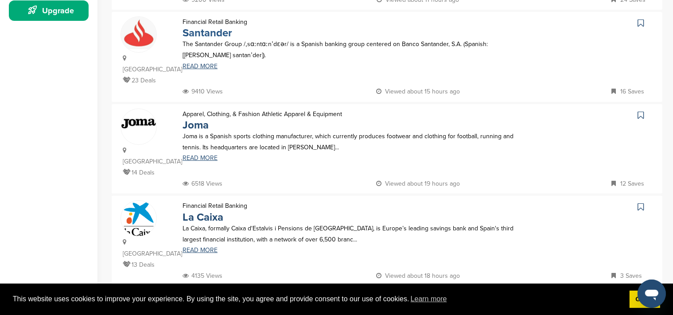
click at [202, 27] on link "Santander" at bounding box center [207, 33] width 50 height 13
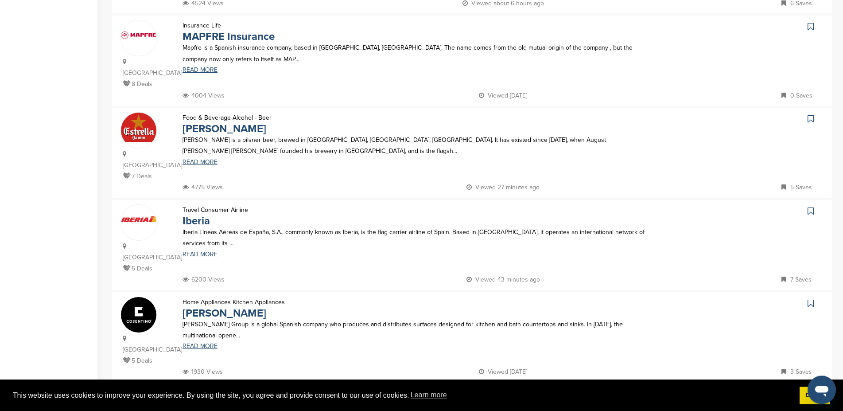
scroll to position [687, 0]
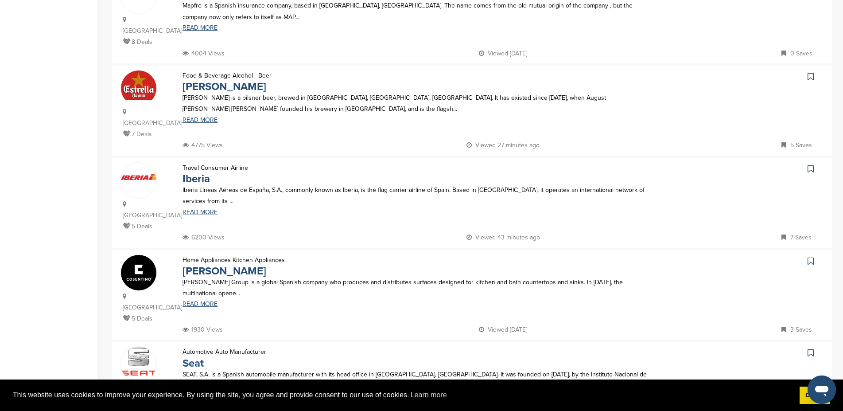
click at [194, 314] on link "Seat" at bounding box center [192, 363] width 21 height 13
click at [212, 80] on link "Estrella Damm" at bounding box center [224, 86] width 84 height 13
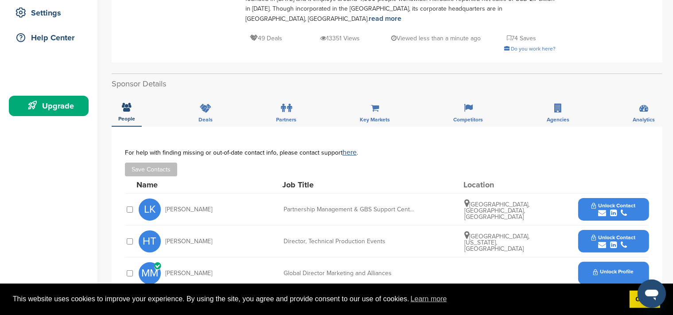
scroll to position [234, 0]
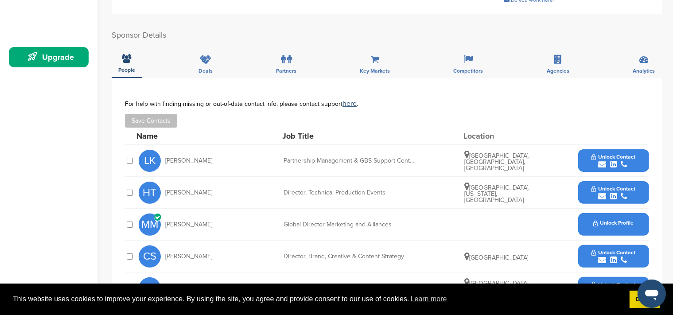
click at [317, 54] on div "People Deals Partners Key Markets Competitors Agencies Analytics" at bounding box center [387, 61] width 551 height 33
click at [294, 54] on div "Partners" at bounding box center [286, 61] width 34 height 33
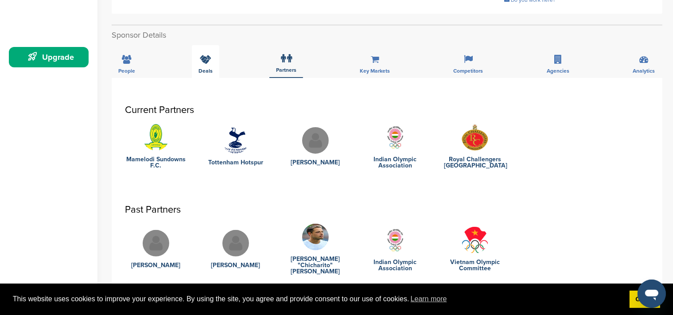
click at [206, 55] on icon at bounding box center [206, 59] width 12 height 9
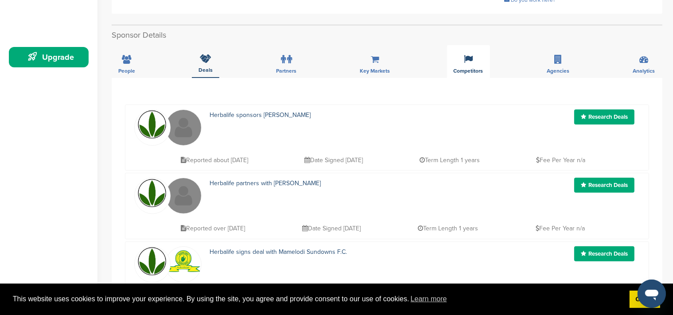
click at [135, 68] on span "Competitors" at bounding box center [126, 70] width 17 height 5
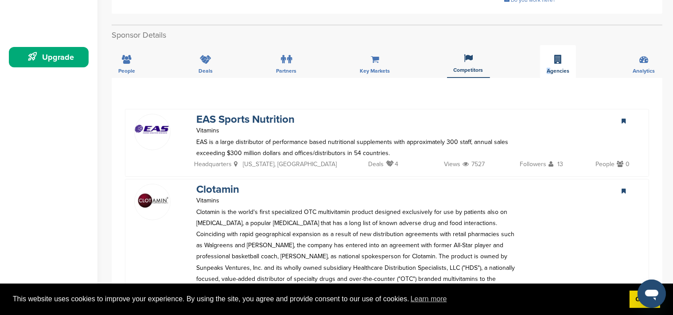
click at [549, 46] on div "Agencies" at bounding box center [558, 61] width 36 height 33
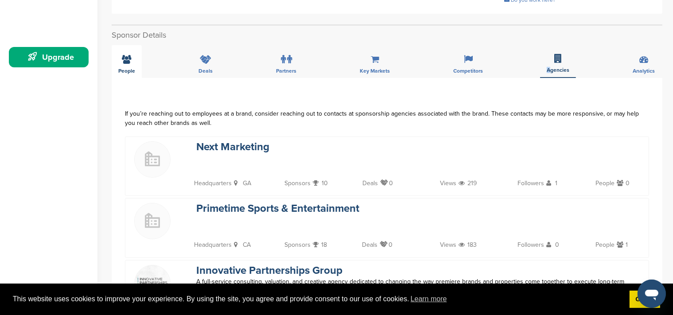
click at [125, 55] on icon at bounding box center [126, 59] width 9 height 9
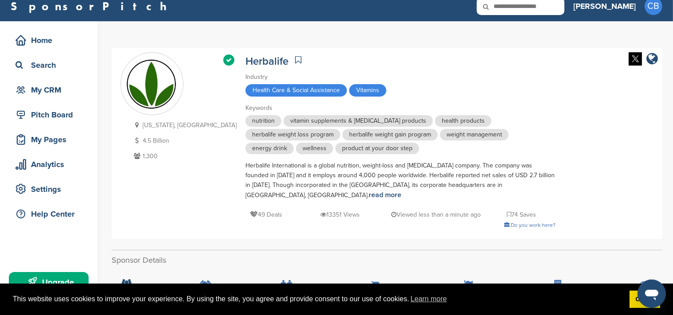
scroll to position [0, 0]
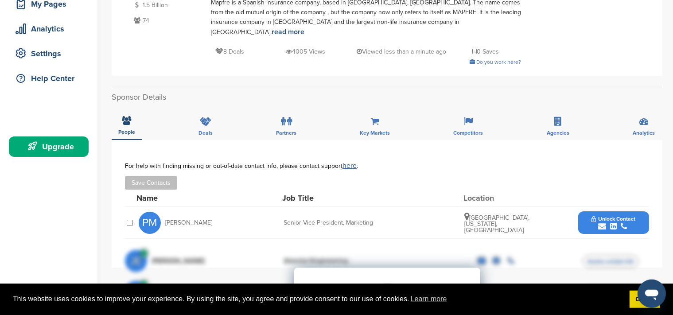
scroll to position [140, 0]
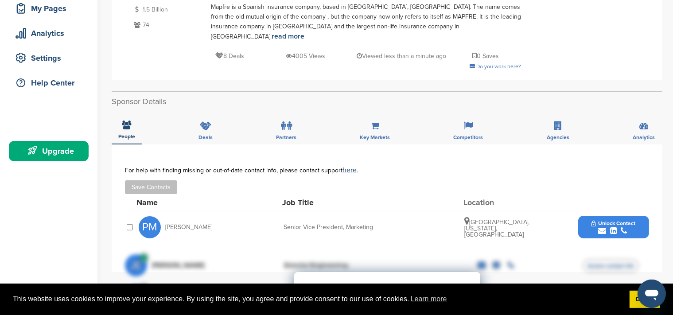
click at [607, 220] on span "Unlock Contact" at bounding box center [613, 223] width 44 height 6
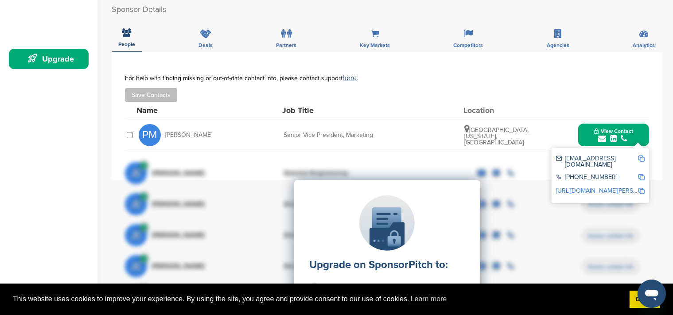
scroll to position [234, 0]
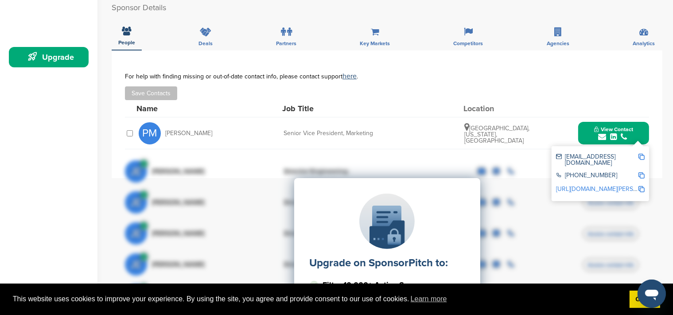
click at [640, 156] on div "Upgrade on SponsorPitch to: Filter 10,000+ Active Sponsors Unlock Unique Sponso…" at bounding box center [387, 266] width 524 height 221
click at [641, 156] on div "Upgrade on SponsorPitch to: Filter 10,000+ Active Sponsors Unlock Unique Sponso…" at bounding box center [387, 266] width 524 height 221
click at [637, 156] on div "Upgrade on SponsorPitch to: Filter 10,000+ Active Sponsors Unlock Unique Sponso…" at bounding box center [387, 266] width 524 height 221
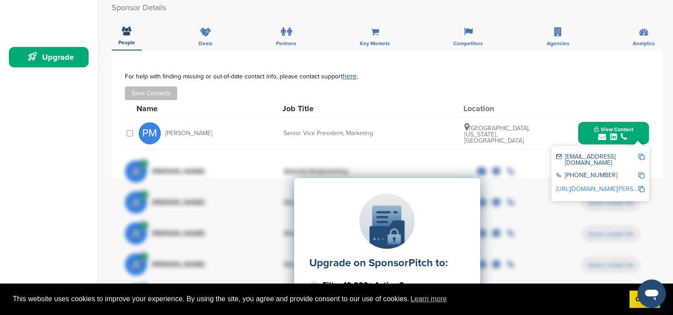
click at [640, 156] on div "Upgrade on SponsorPitch to: Filter 10,000+ Active Sponsors Unlock Unique Sponso…" at bounding box center [387, 266] width 524 height 221
click at [639, 151] on div "[EMAIL_ADDRESS][DOMAIN_NAME]" at bounding box center [600, 160] width 89 height 19
click at [641, 154] on img at bounding box center [641, 157] width 6 height 6
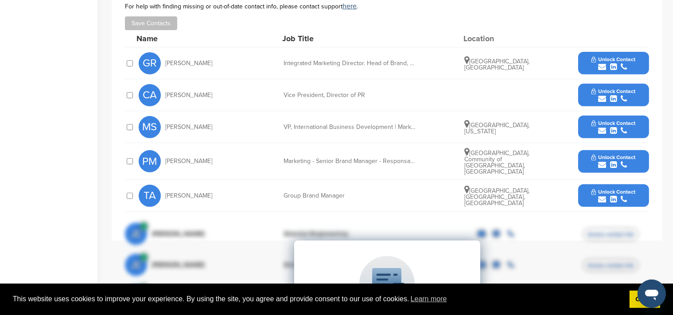
scroll to position [374, 0]
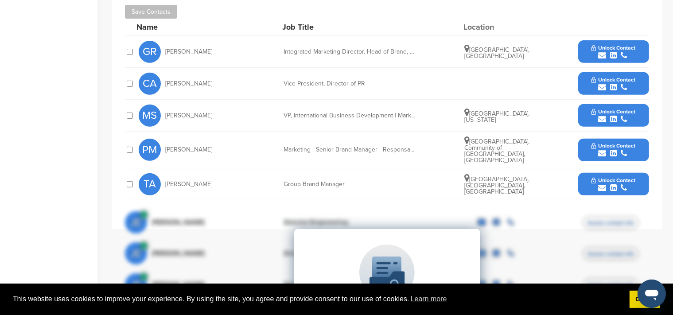
click at [614, 143] on span "Unlock Contact" at bounding box center [613, 146] width 44 height 6
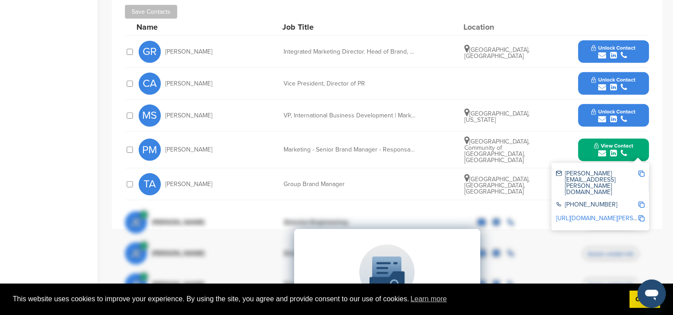
click at [642, 171] on img at bounding box center [641, 174] width 6 height 6
drag, startPoint x: 430, startPoint y: 134, endPoint x: 268, endPoint y: 134, distance: 161.7
click at [268, 134] on div "PM [PERSON_NAME] Marketing - Senior Brand Manager - Responsable de Campañas de …" at bounding box center [394, 150] width 510 height 36
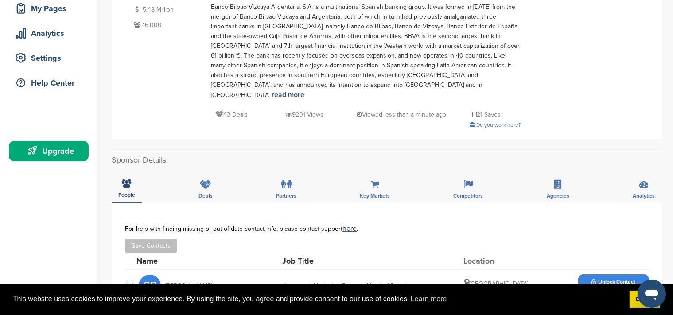
scroll to position [0, 0]
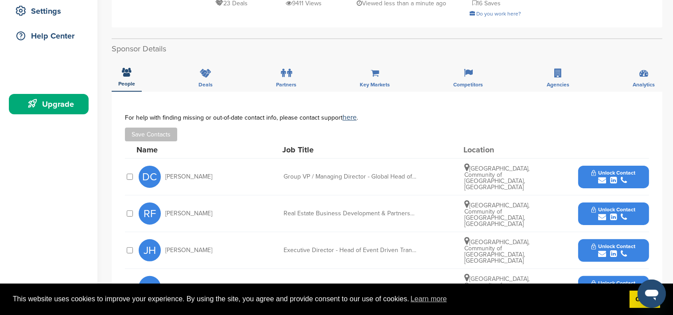
scroll to position [234, 0]
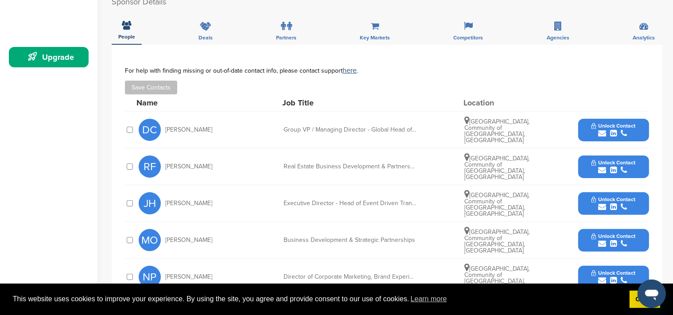
drag, startPoint x: 368, startPoint y: 125, endPoint x: 341, endPoint y: 125, distance: 26.6
click at [367, 127] on div "Group VP / Managing Director - Global Head of Fintech Station (Strategic Partne…" at bounding box center [349, 130] width 133 height 6
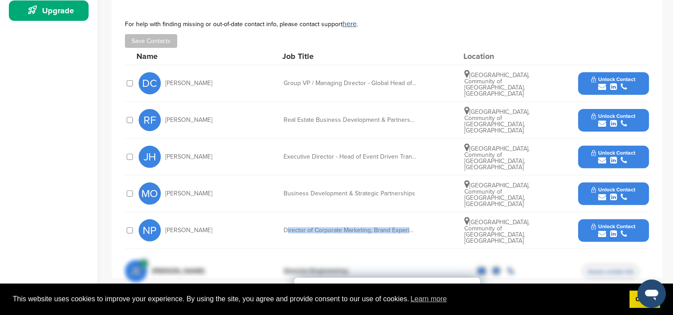
drag, startPoint x: 288, startPoint y: 212, endPoint x: 423, endPoint y: 209, distance: 135.1
click at [423, 212] on div "NP Nathalie Picquot Director of Corporate Marketing, Brand Experience and Digit…" at bounding box center [394, 230] width 510 height 36
drag, startPoint x: 396, startPoint y: 207, endPoint x: 304, endPoint y: 207, distance: 92.1
click at [304, 212] on div "NP Nathalie Picquot Director of Corporate Marketing, Brand Experience and Digit…" at bounding box center [394, 230] width 510 height 36
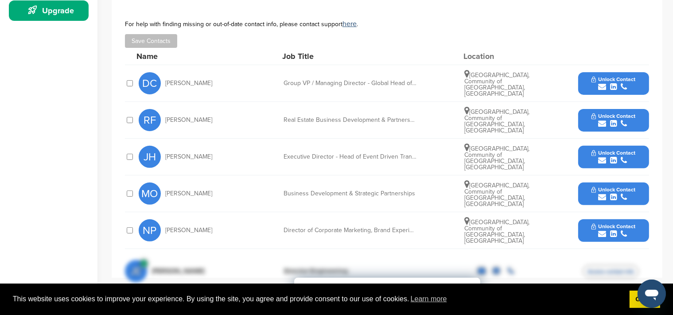
click at [304, 227] on div "Director of Corporate Marketing, Brand Experience and Digital Engagememt" at bounding box center [349, 230] width 133 height 6
drag, startPoint x: 361, startPoint y: 211, endPoint x: 254, endPoint y: 213, distance: 106.3
click at [254, 213] on div "NP Nathalie Picquot Director of Corporate Marketing, Brand Experience and Digit…" at bounding box center [394, 230] width 510 height 36
drag, startPoint x: 293, startPoint y: 209, endPoint x: 420, endPoint y: 209, distance: 126.7
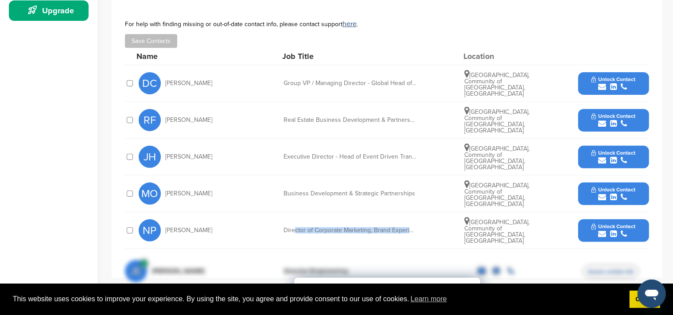
click at [416, 227] on div "Director of Corporate Marketing, Brand Experience and Digital Engagememt" at bounding box center [349, 230] width 133 height 6
drag, startPoint x: 420, startPoint y: 209, endPoint x: 578, endPoint y: 209, distance: 158.6
click at [421, 212] on div "NP Nathalie Picquot Director of Corporate Marketing, Brand Experience and Digit…" at bounding box center [394, 230] width 510 height 36
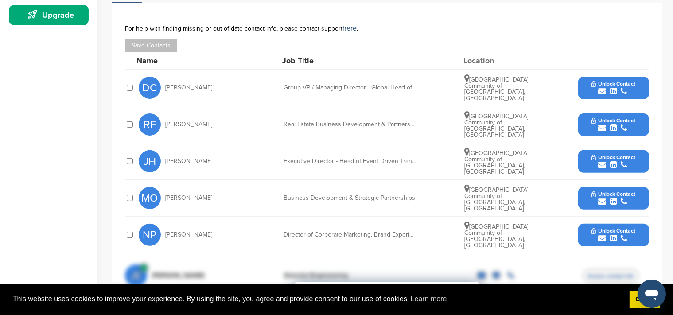
scroll to position [234, 0]
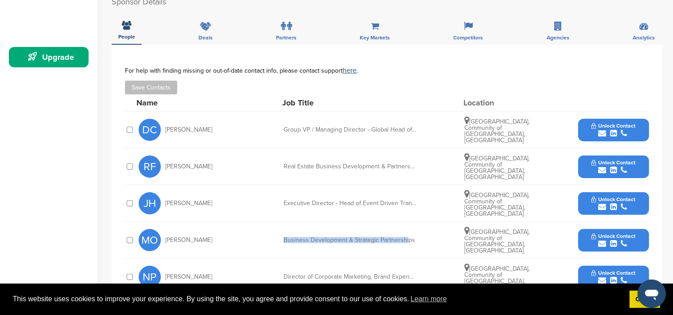
drag, startPoint x: 412, startPoint y: 218, endPoint x: 285, endPoint y: 221, distance: 127.1
click at [285, 222] on div "MO Melany Ortiz Business Development & Strategic Partnerships Madrid, Community…" at bounding box center [394, 240] width 510 height 36
click at [285, 237] on div "Business Development & Strategic Partnerships" at bounding box center [349, 240] width 133 height 6
drag, startPoint x: 285, startPoint y: 221, endPoint x: 416, endPoint y: 221, distance: 130.6
click at [416, 237] on div "Business Development & Strategic Partnerships" at bounding box center [349, 240] width 133 height 6
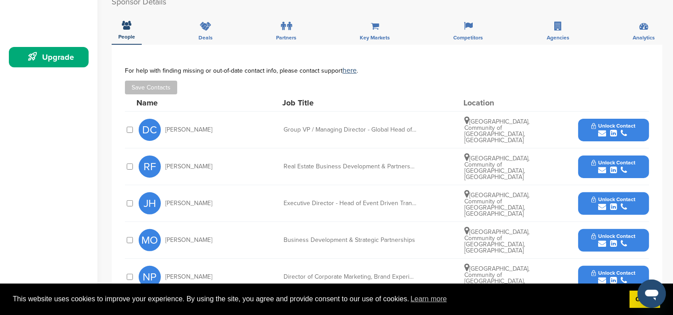
click at [416, 237] on div "Business Development & Strategic Partnerships" at bounding box center [349, 240] width 133 height 6
drag, startPoint x: 320, startPoint y: 223, endPoint x: 286, endPoint y: 226, distance: 34.2
click at [286, 237] on div "Business Development & Strategic Partnerships" at bounding box center [349, 240] width 133 height 6
click at [286, 226] on div "MO Melany Ortiz Business Development & Strategic Partnerships Madrid, Community…" at bounding box center [394, 240] width 510 height 36
drag, startPoint x: 281, startPoint y: 223, endPoint x: 407, endPoint y: 214, distance: 126.5
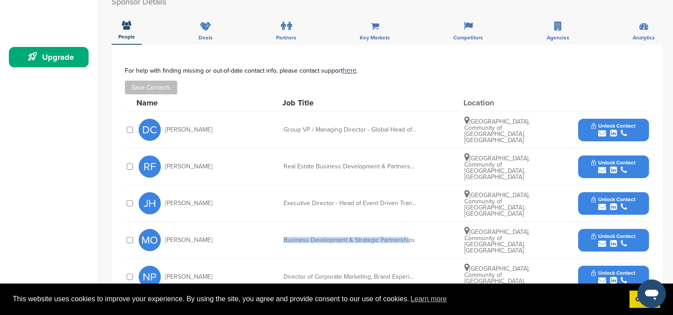
click at [407, 222] on div "MO Melany Ortiz Business Development & Strategic Partnerships Madrid, Community…" at bounding box center [394, 240] width 510 height 36
click at [408, 222] on div "MO Melany Ortiz Business Development & Strategic Partnerships Madrid, Community…" at bounding box center [394, 240] width 510 height 36
drag, startPoint x: 420, startPoint y: 217, endPoint x: 280, endPoint y: 217, distance: 140.0
click at [280, 222] on div "MO Melany Ortiz Business Development & Strategic Partnerships Madrid, Community…" at bounding box center [394, 240] width 510 height 36
click at [283, 222] on div "MO Melany Ortiz Business Development & Strategic Partnerships Madrid, Community…" at bounding box center [394, 240] width 510 height 36
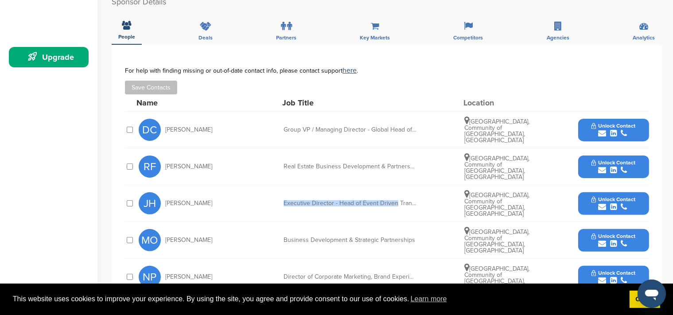
drag, startPoint x: 284, startPoint y: 187, endPoint x: 397, endPoint y: 187, distance: 112.5
click at [397, 187] on div "JH Javier Hernandez Executive Director - Head of Event Driven Transactions - Sp…" at bounding box center [394, 203] width 510 height 36
click at [391, 274] on div "Director of Corporate Marketing, Brand Experience and Digital Engagememt" at bounding box center [349, 277] width 133 height 6
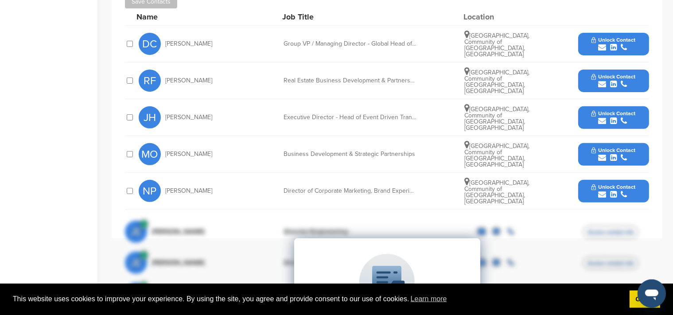
scroll to position [327, 0]
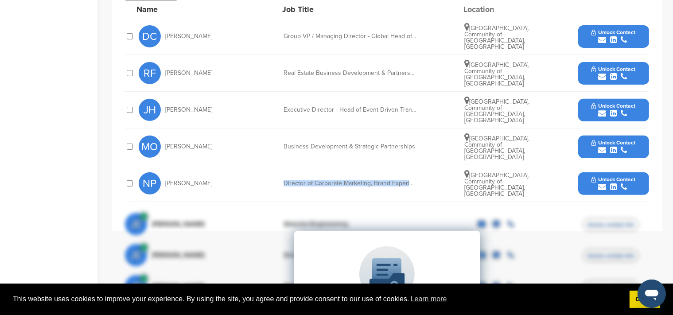
drag, startPoint x: 417, startPoint y: 162, endPoint x: 265, endPoint y: 166, distance: 152.4
click at [265, 166] on div "NP Nathalie Picquot Director of Corporate Marketing, Brand Experience and Digit…" at bounding box center [394, 183] width 510 height 36
drag, startPoint x: 265, startPoint y: 166, endPoint x: 406, endPoint y: 166, distance: 140.8
click at [406, 166] on div "NP Nathalie Picquot Director of Corporate Marketing, Brand Experience and Digit…" at bounding box center [394, 183] width 510 height 36
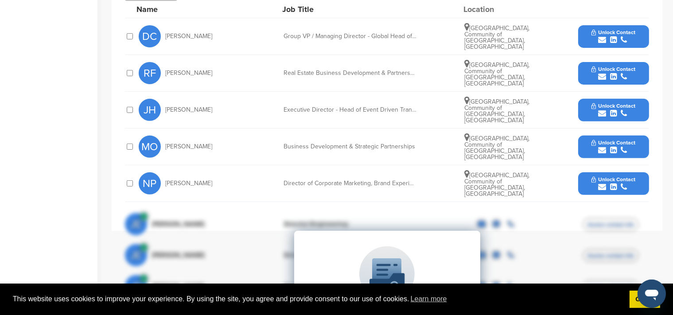
click at [406, 166] on div "NP Nathalie Picquot Director of Corporate Marketing, Brand Experience and Digit…" at bounding box center [394, 183] width 510 height 36
click at [616, 176] on span "Unlock Contact" at bounding box center [613, 179] width 44 height 6
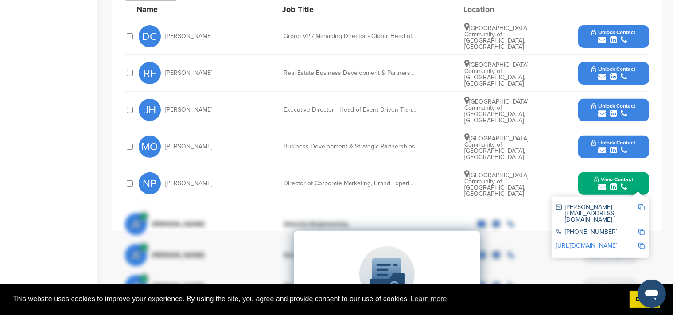
click at [640, 209] on div "Upgrade on SponsorPitch to: Filter 10,000+ Active Sponsors Unlock Unique Sponso…" at bounding box center [387, 319] width 524 height 221
click at [643, 209] on div "Upgrade on SponsorPitch to: Filter 10,000+ Active Sponsors Unlock Unique Sponso…" at bounding box center [387, 319] width 524 height 221
click at [582, 209] on div "Upgrade on SponsorPitch to: Filter 10,000+ Active Sponsors Unlock Unique Sponso…" at bounding box center [387, 319] width 524 height 221
click at [644, 209] on div "Upgrade on SponsorPitch to: Filter 10,000+ Active Sponsors Unlock Unique Sponso…" at bounding box center [387, 319] width 524 height 221
click at [643, 209] on div "Upgrade on SponsorPitch to: Filter 10,000+ Active Sponsors Unlock Unique Sponso…" at bounding box center [387, 319] width 524 height 221
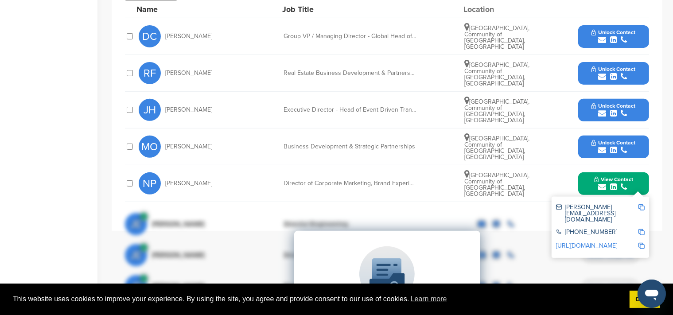
click at [642, 209] on div "Upgrade on SponsorPitch to: Filter 10,000+ Active Sponsors Unlock Unique Sponso…" at bounding box center [387, 319] width 524 height 221
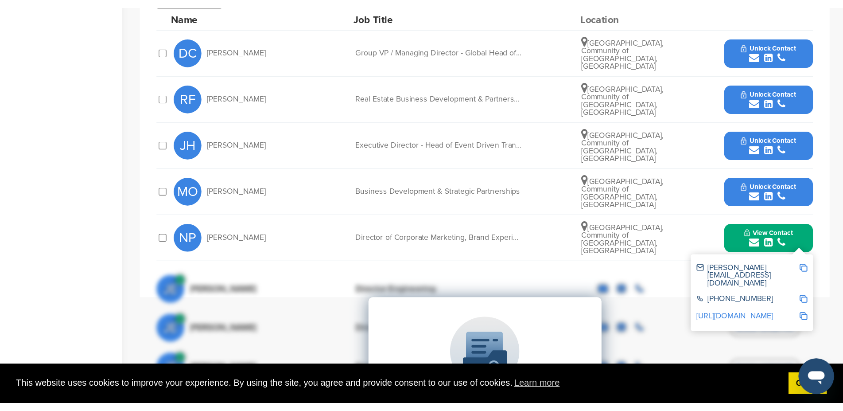
scroll to position [280, 0]
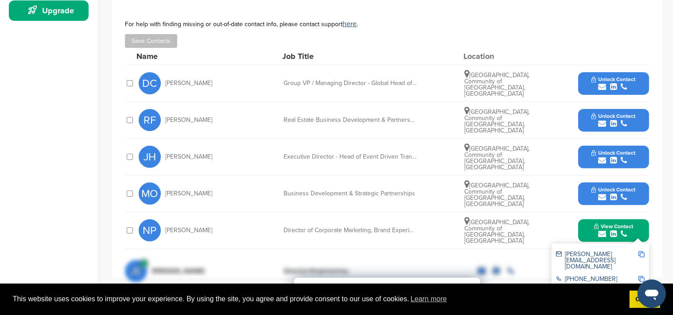
click at [524, 217] on div "NP Nathalie Picquot Director of Corporate Marketing, Brand Experience and Digit…" at bounding box center [394, 230] width 510 height 36
drag, startPoint x: 507, startPoint y: 208, endPoint x: 500, endPoint y: 205, distance: 8.0
click at [507, 218] on span "Madrid, Community of Madrid, Spain" at bounding box center [497, 231] width 66 height 26
click at [597, 186] on span "Unlock Contact" at bounding box center [613, 189] width 44 height 6
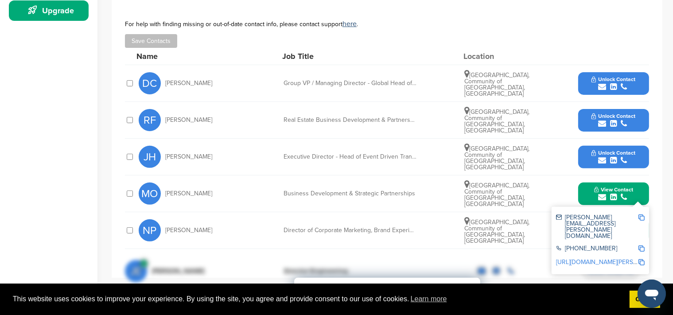
click at [528, 180] on div "Madrid, Community of Madrid, Spain" at bounding box center [497, 193] width 66 height 27
click at [651, 198] on div "**********" at bounding box center [387, 137] width 551 height 279
click at [610, 150] on span "Unlock Contact" at bounding box center [613, 153] width 44 height 6
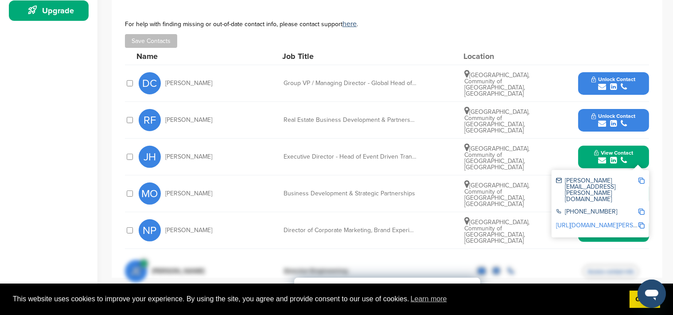
click at [605, 230] on icon "submit" at bounding box center [602, 234] width 8 height 8
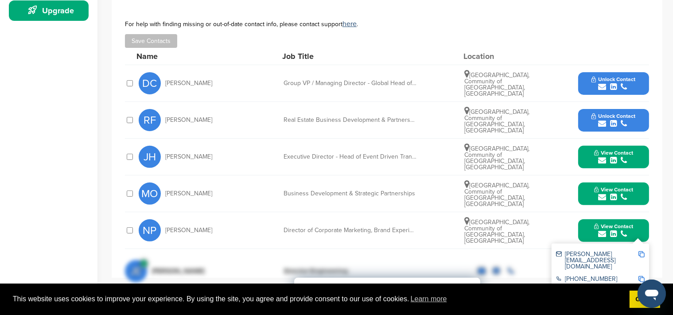
drag, startPoint x: 564, startPoint y: 233, endPoint x: 648, endPoint y: 233, distance: 84.1
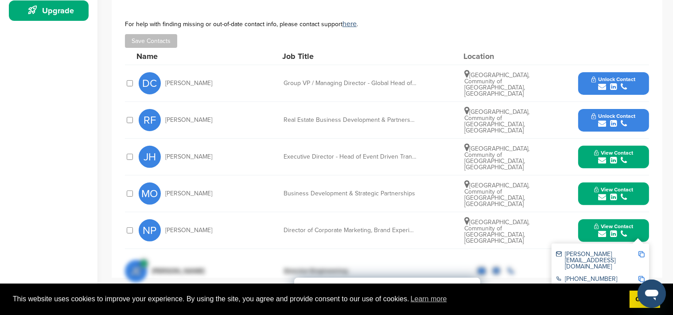
drag, startPoint x: 633, startPoint y: 233, endPoint x: 607, endPoint y: 233, distance: 26.6
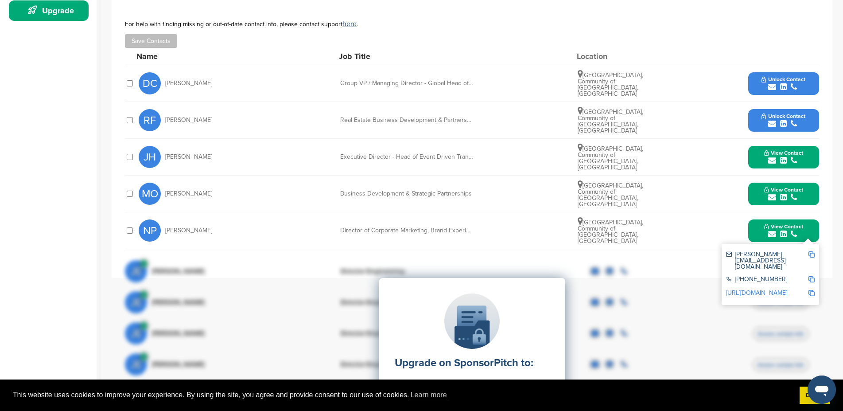
click at [672, 251] on img at bounding box center [811, 254] width 6 height 6
click at [672, 230] on span "Copied!" at bounding box center [817, 233] width 19 height 8
